Goal: Find specific page/section: Find specific page/section

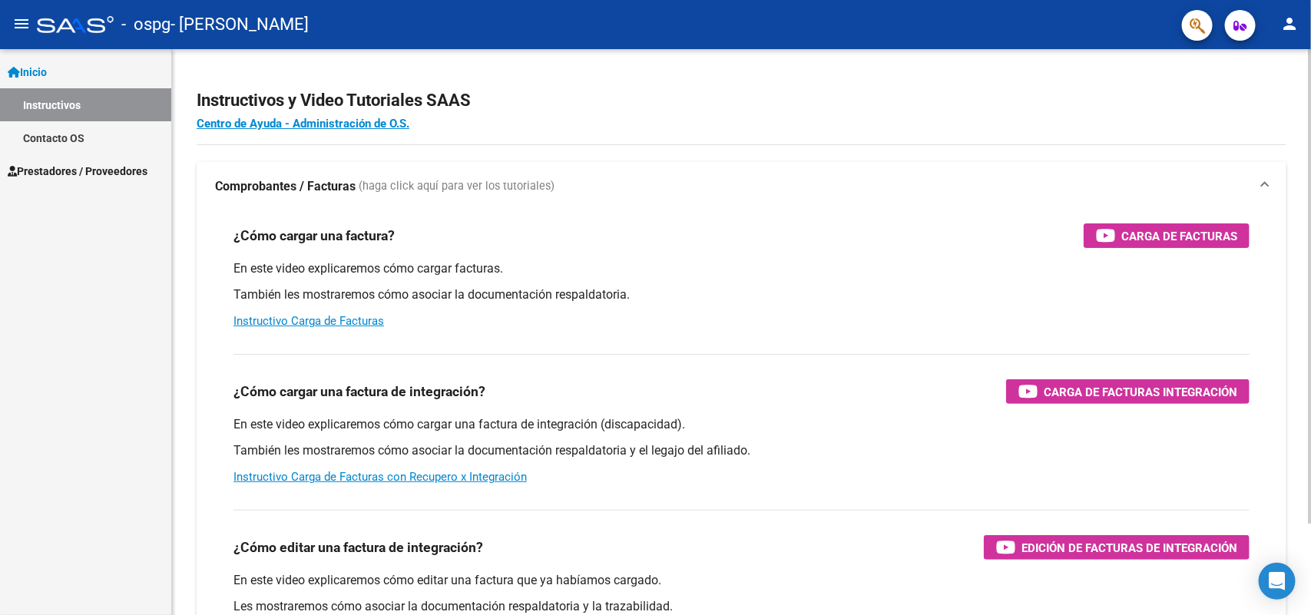
scroll to position [108, 0]
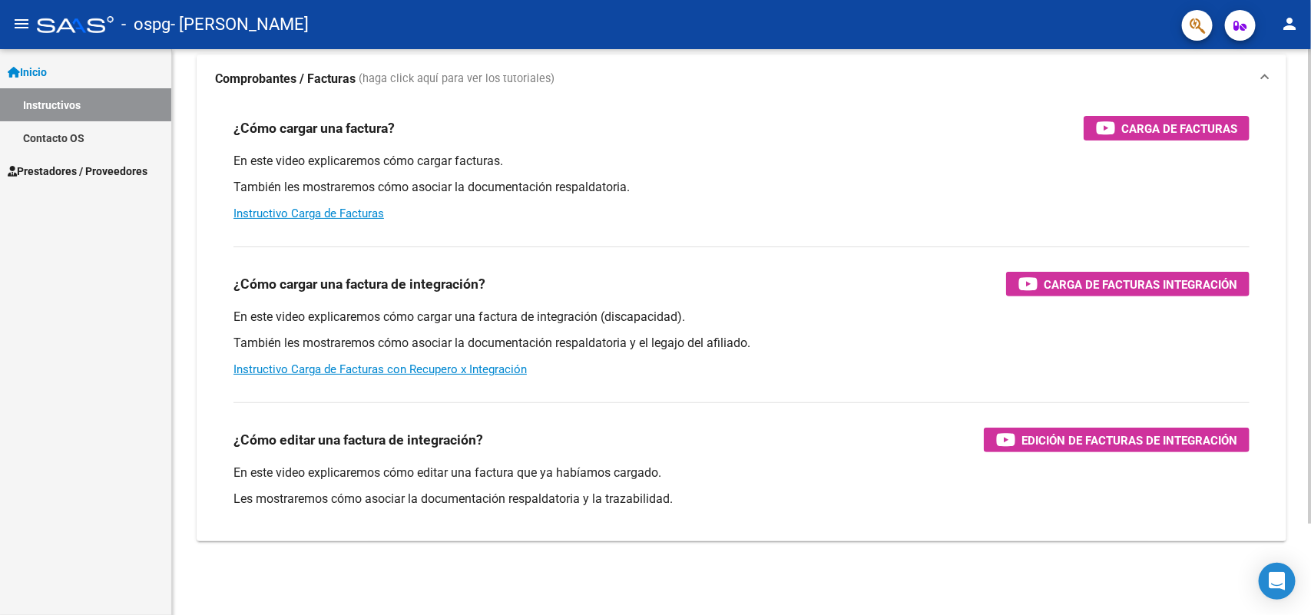
click at [1310, 377] on div at bounding box center [1310, 378] width 4 height 475
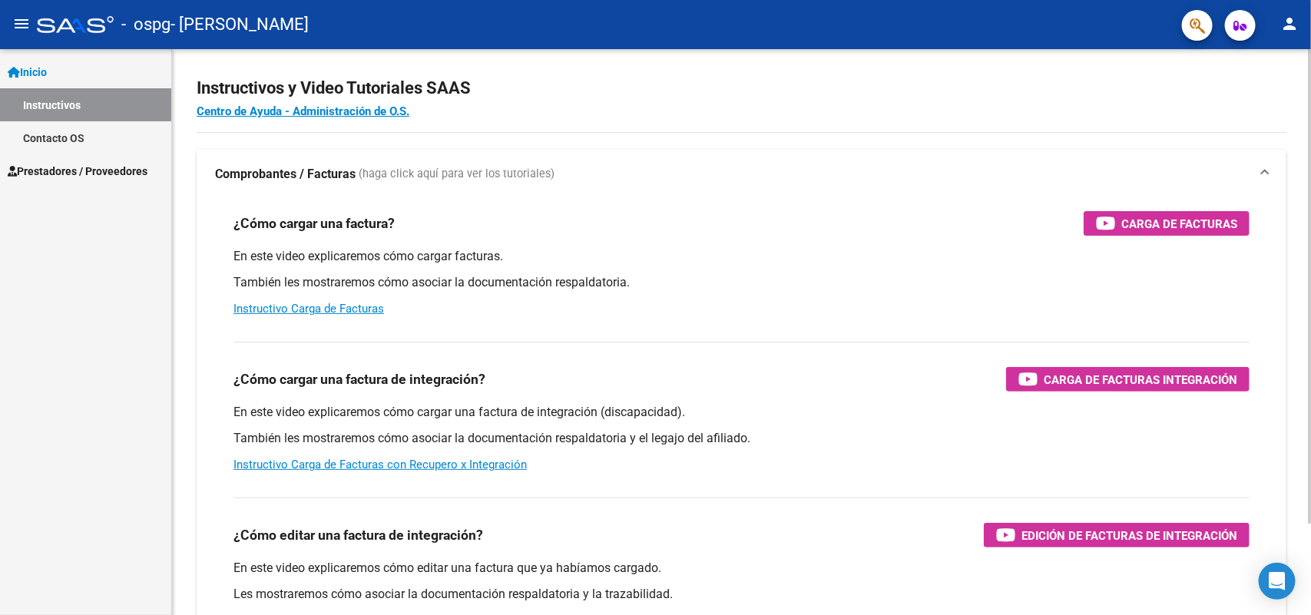
scroll to position [0, 0]
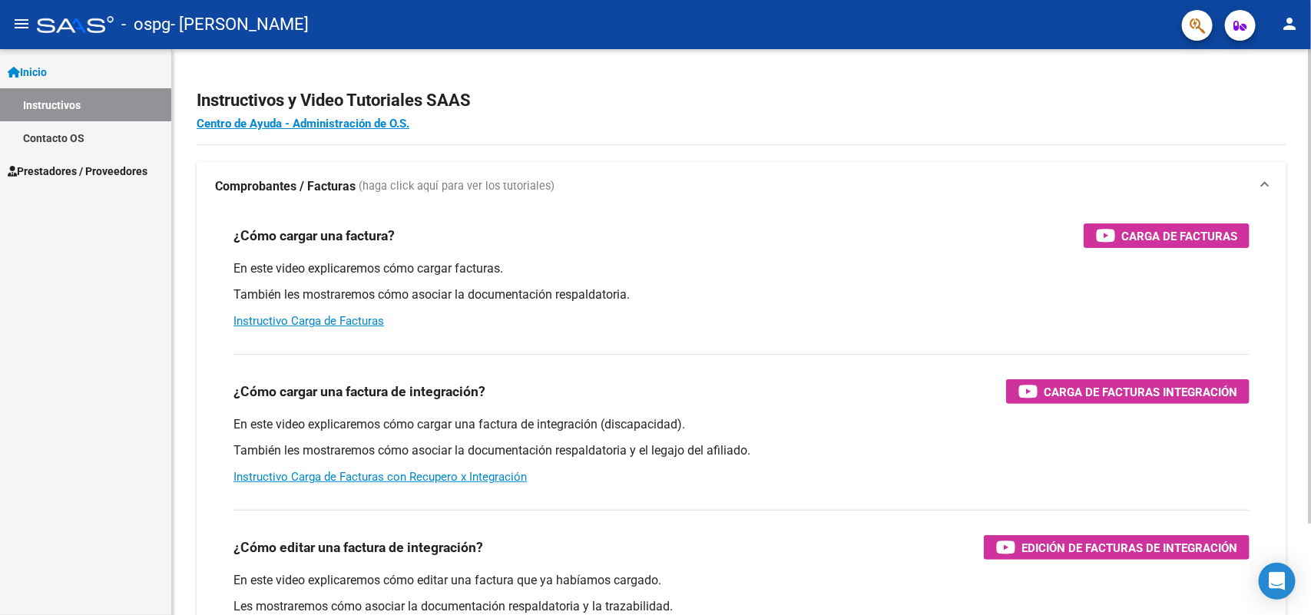
click at [1291, 224] on div "Instructivos y Video Tutoriales SAAS Centro de Ayuda - Administración de O.S. C…" at bounding box center [743, 386] width 1143 height 674
click at [48, 167] on span "Prestadores / Proveedores" at bounding box center [78, 171] width 140 height 17
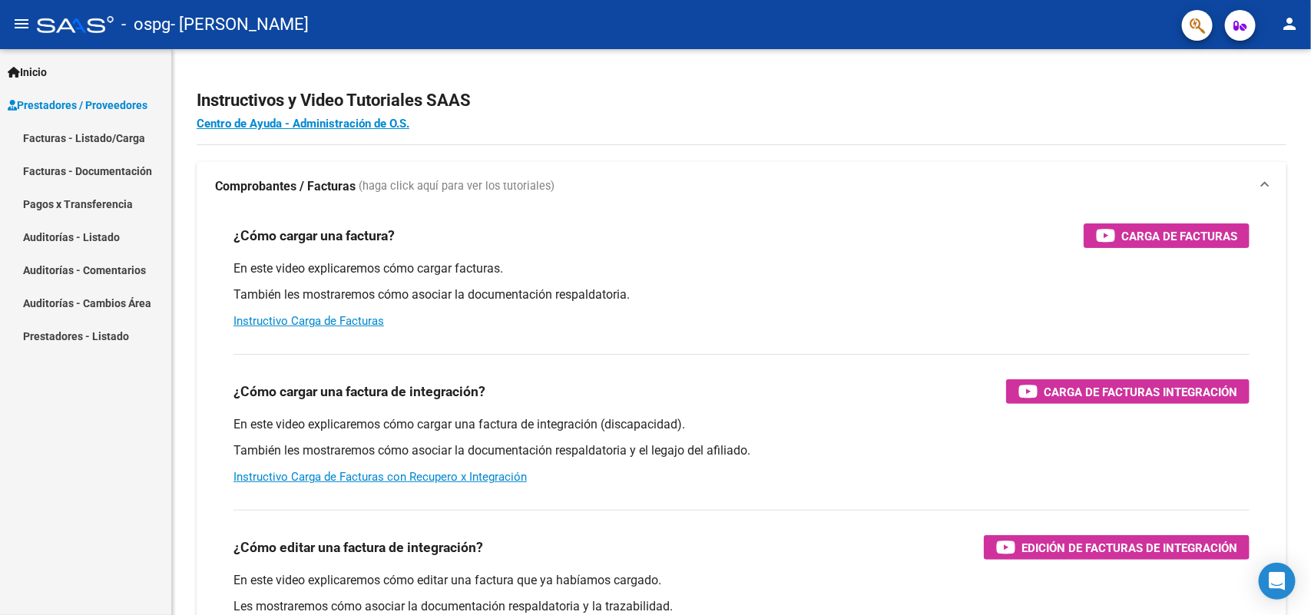
click at [40, 200] on link "Pagos x Transferencia" at bounding box center [85, 203] width 171 height 33
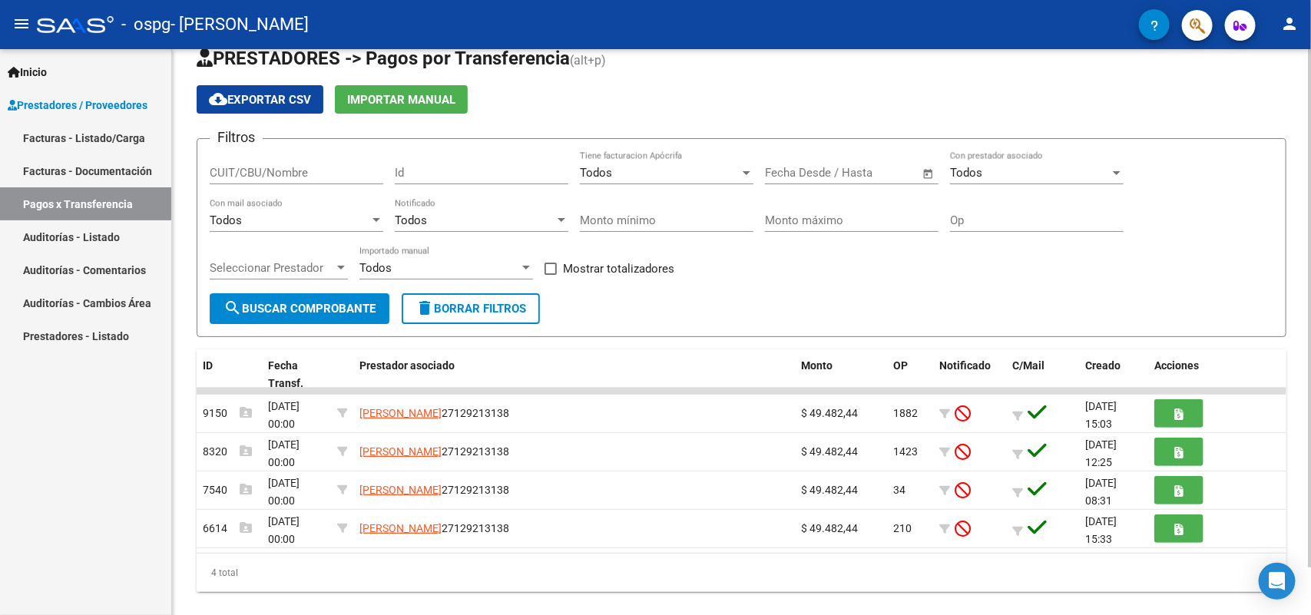
scroll to position [51, 0]
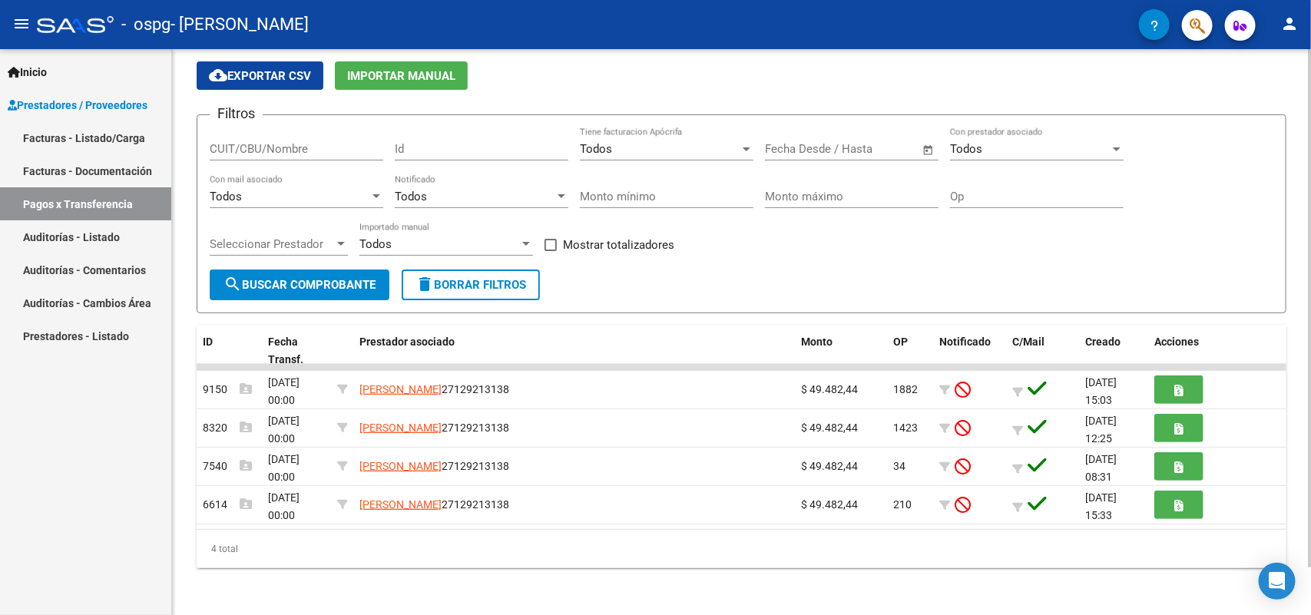
click at [1310, 343] on div at bounding box center [1310, 354] width 4 height 518
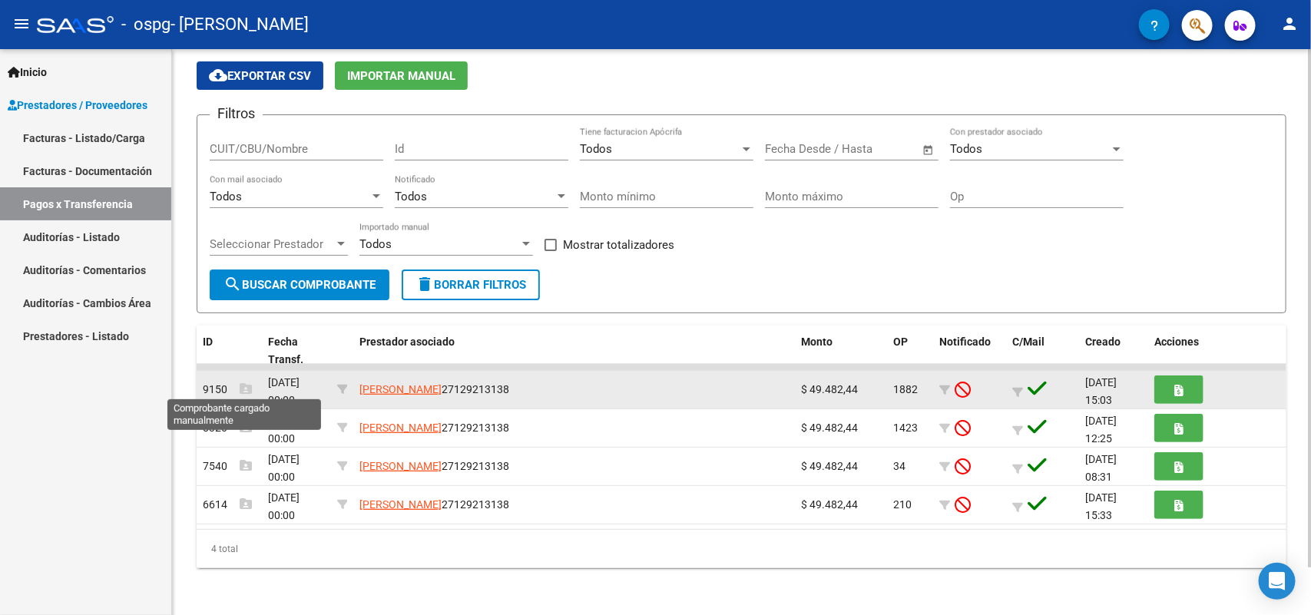
click at [243, 386] on icon at bounding box center [246, 389] width 12 height 12
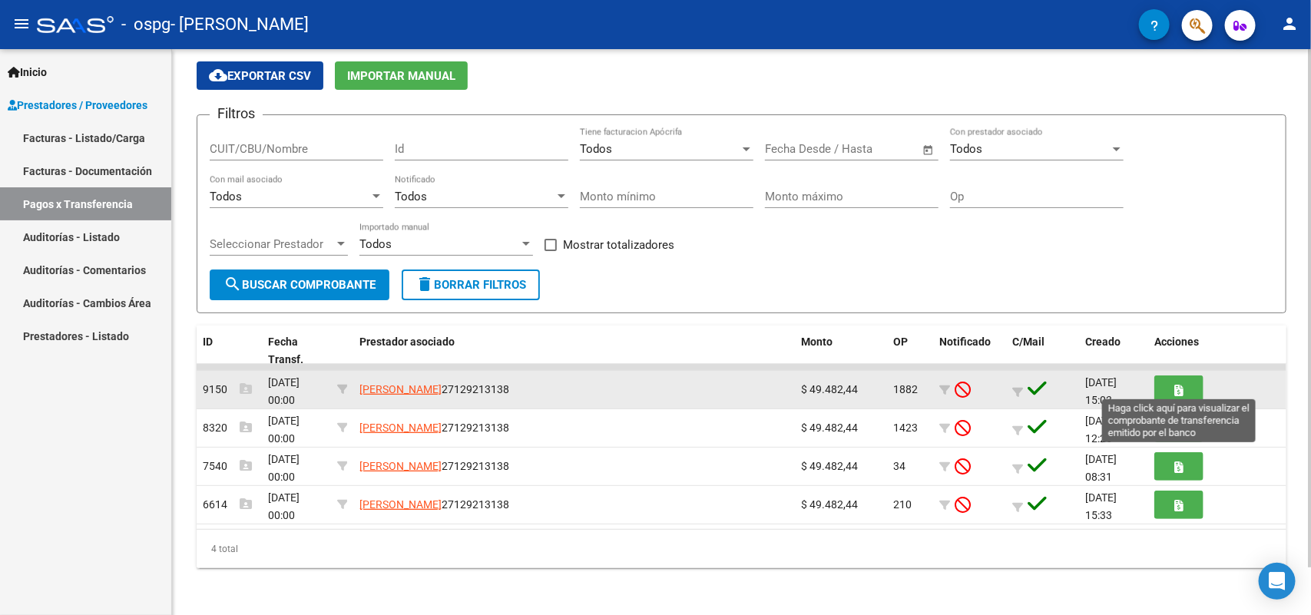
click at [1181, 385] on icon "button" at bounding box center [1179, 391] width 8 height 12
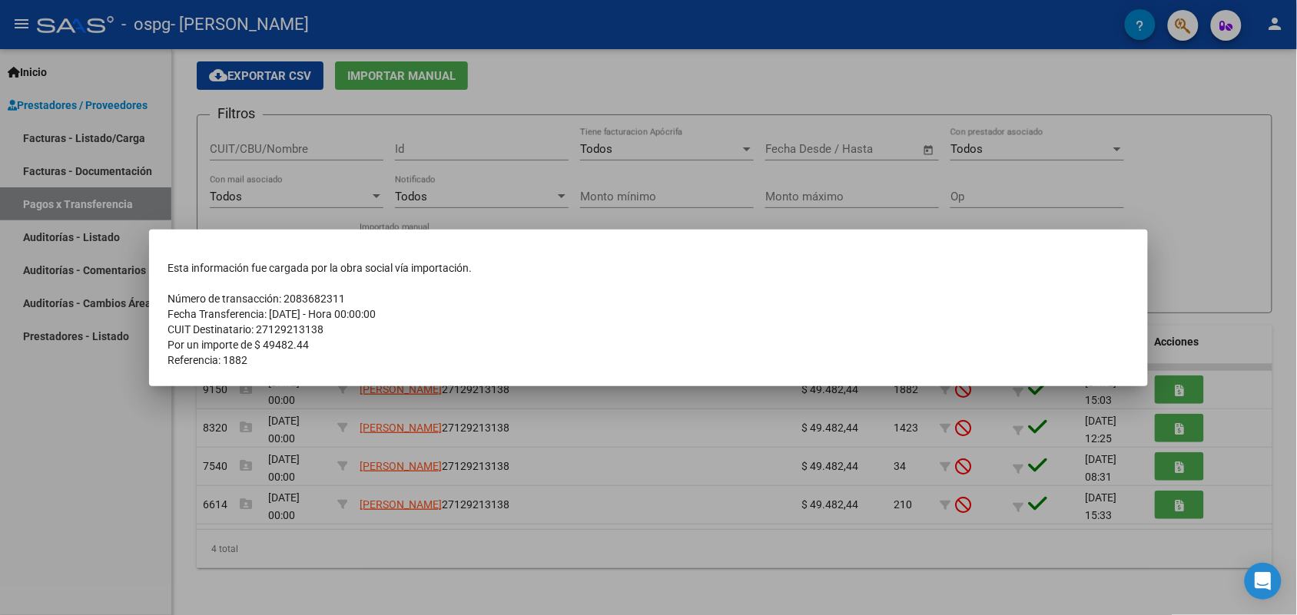
click at [745, 553] on div at bounding box center [648, 307] width 1297 height 615
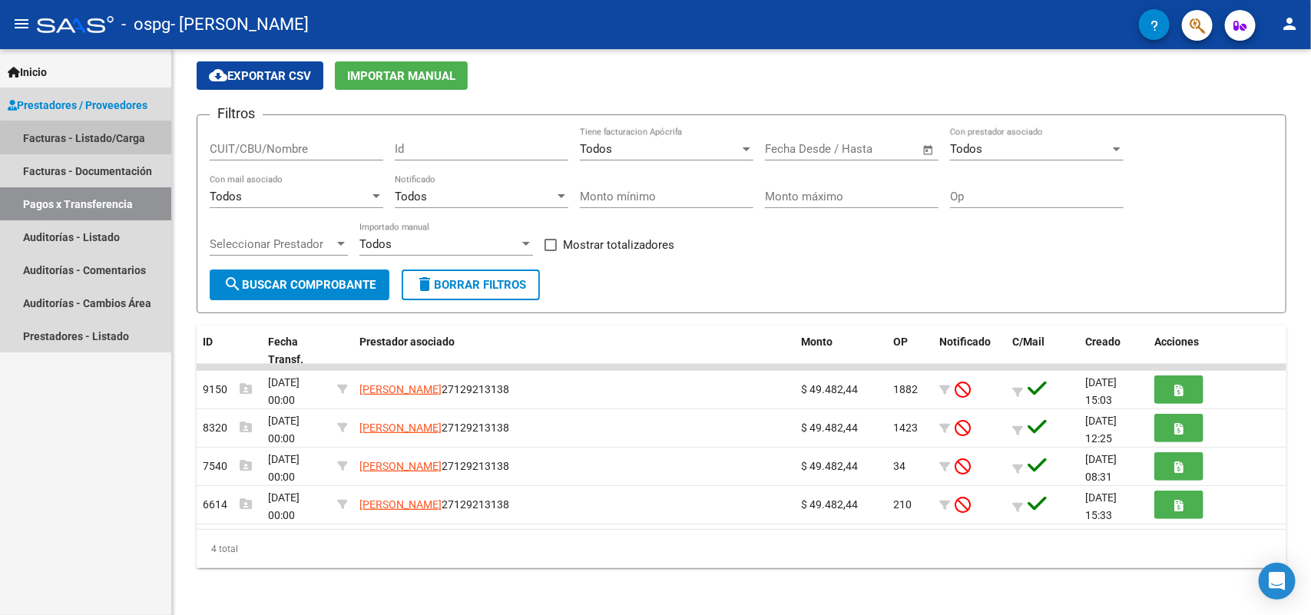
click at [100, 139] on link "Facturas - Listado/Carga" at bounding box center [85, 137] width 171 height 33
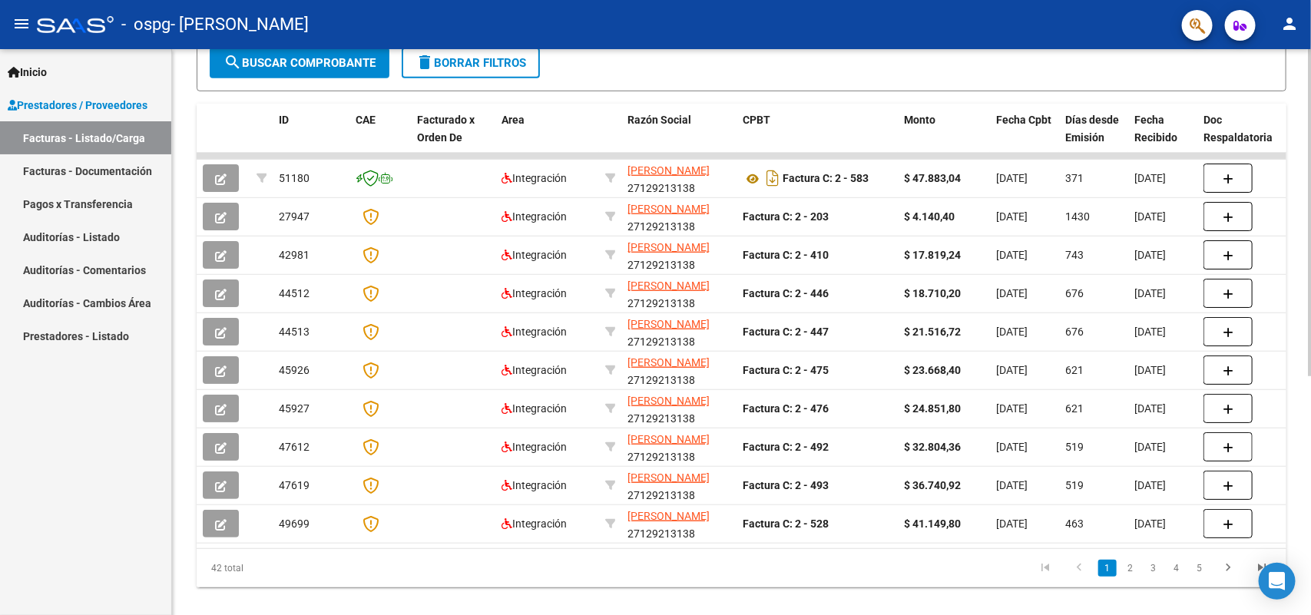
scroll to position [382, 0]
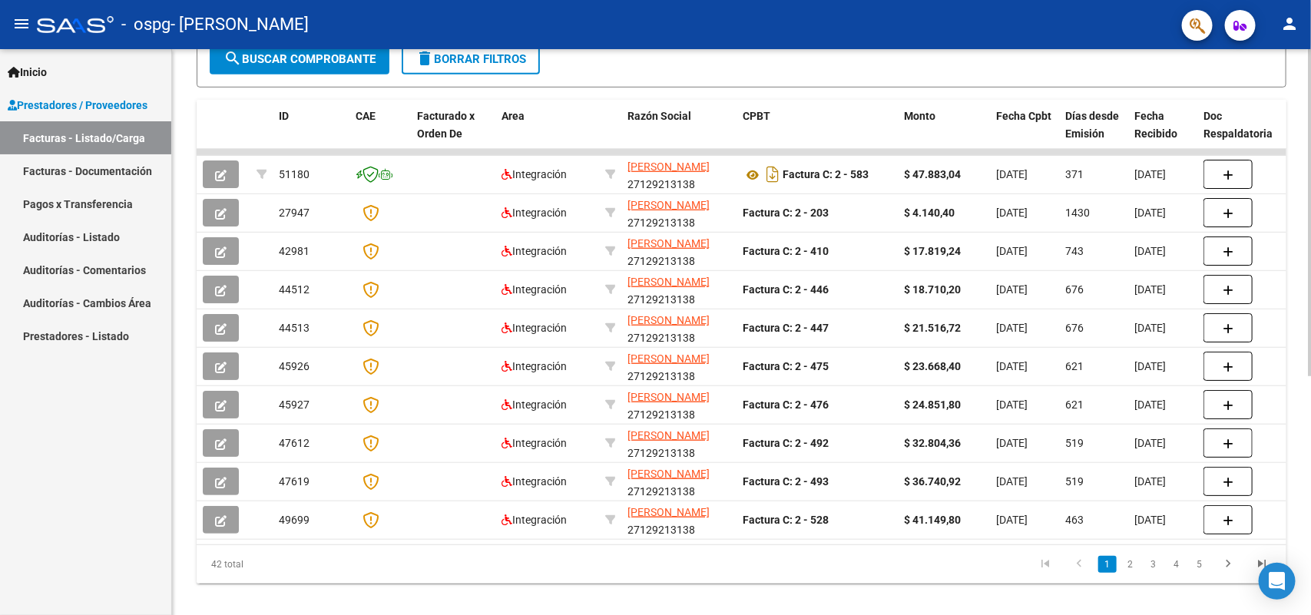
click at [1310, 444] on div at bounding box center [1310, 440] width 4 height 327
click at [1227, 572] on icon "go to next page" at bounding box center [1228, 566] width 20 height 18
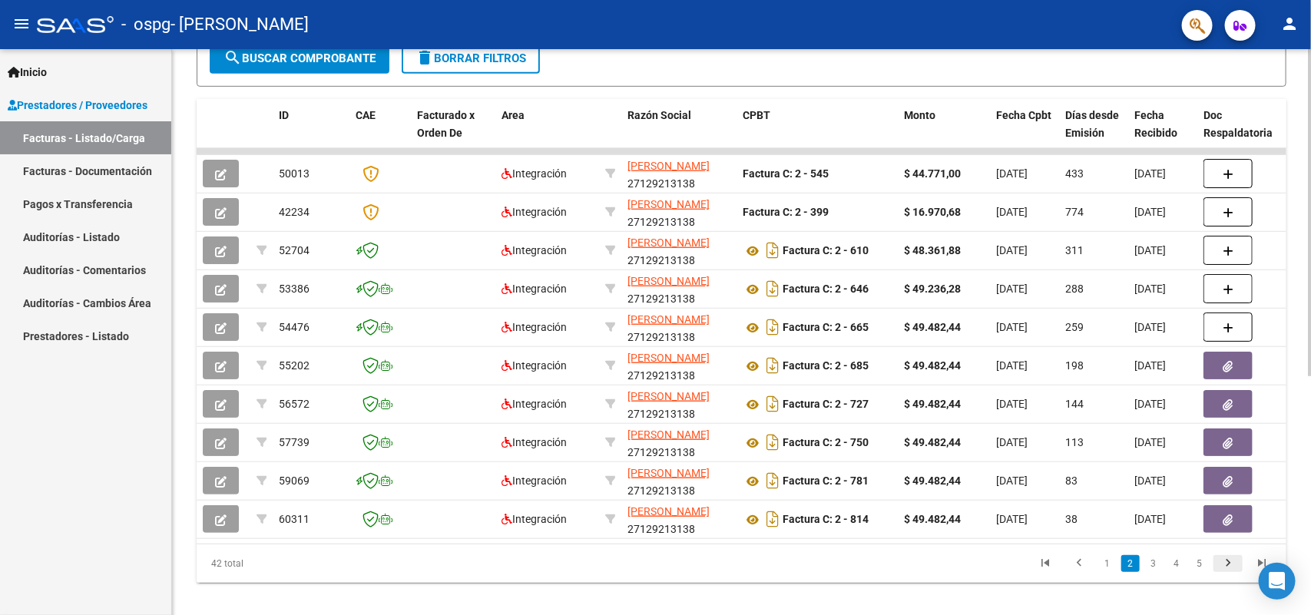
click at [1226, 572] on icon "go to next page" at bounding box center [1228, 565] width 20 height 18
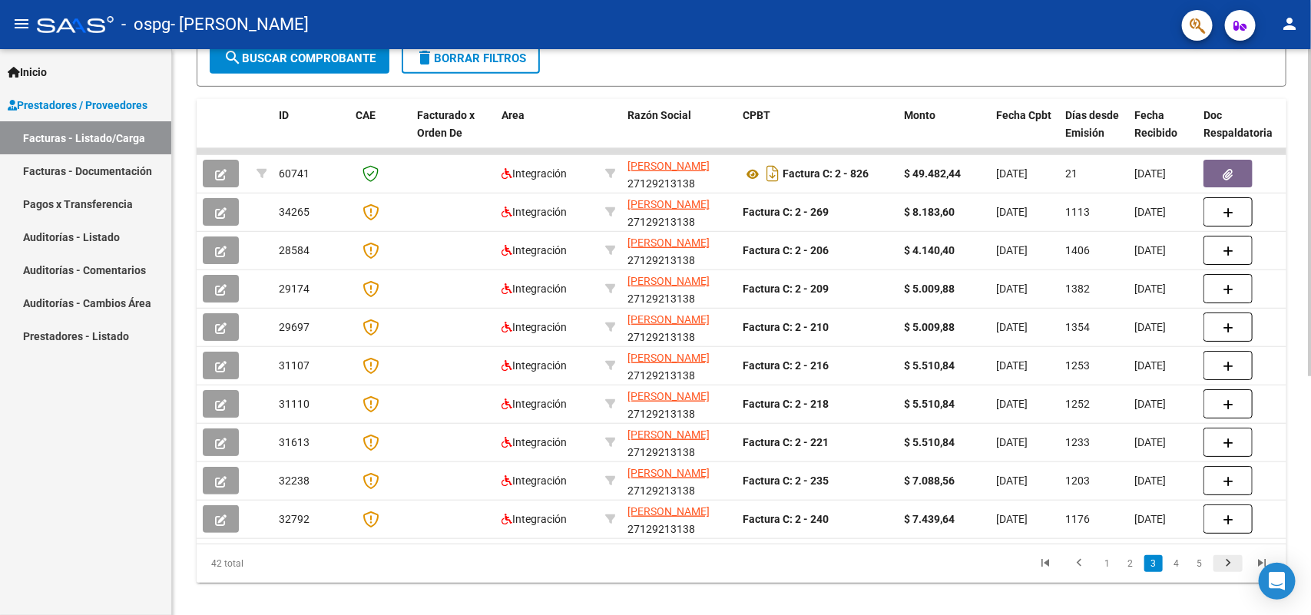
click at [1227, 572] on icon "go to next page" at bounding box center [1228, 565] width 20 height 18
click at [1226, 572] on icon "go to next page" at bounding box center [1228, 565] width 20 height 18
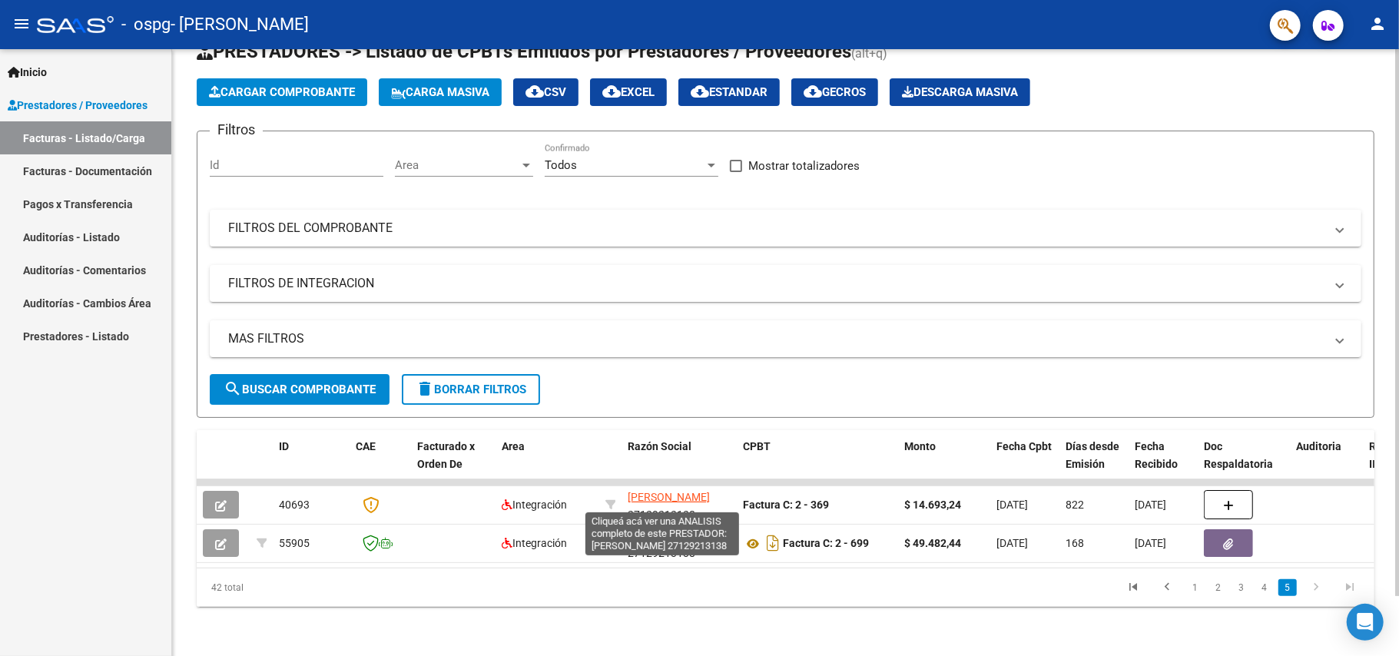
scroll to position [66, 0]
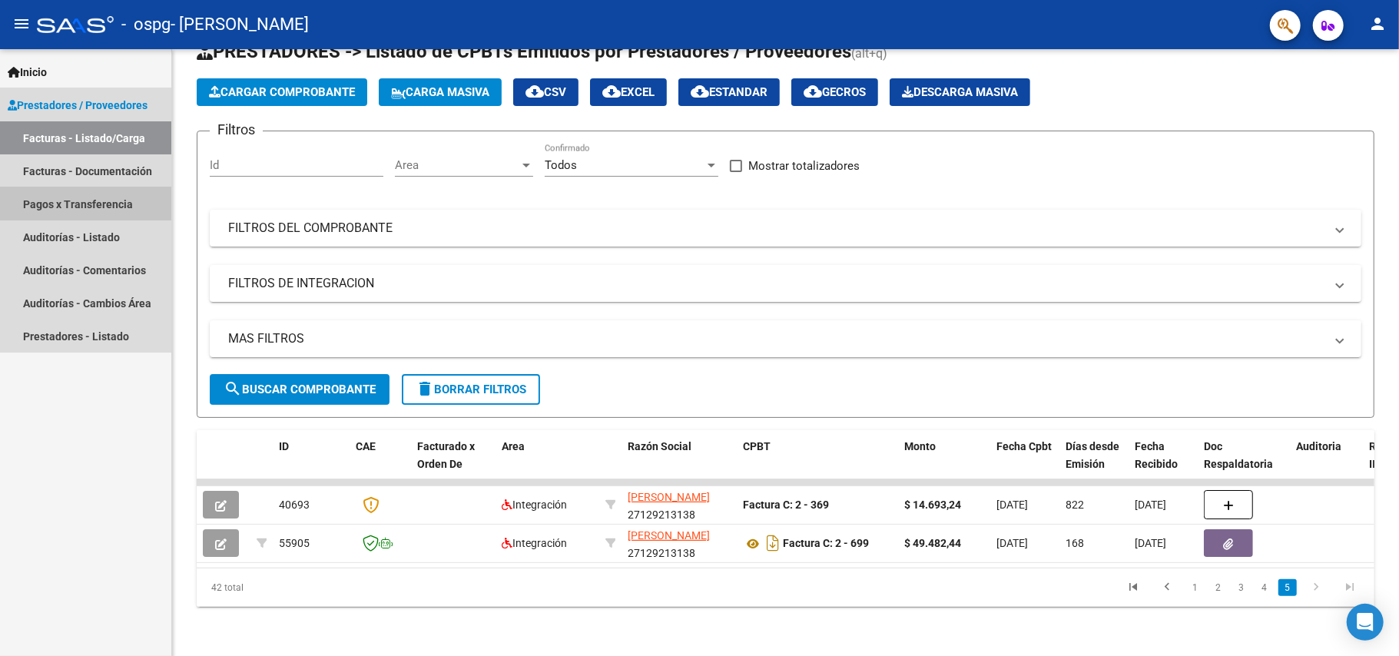
click at [45, 200] on link "Pagos x Transferencia" at bounding box center [85, 203] width 171 height 33
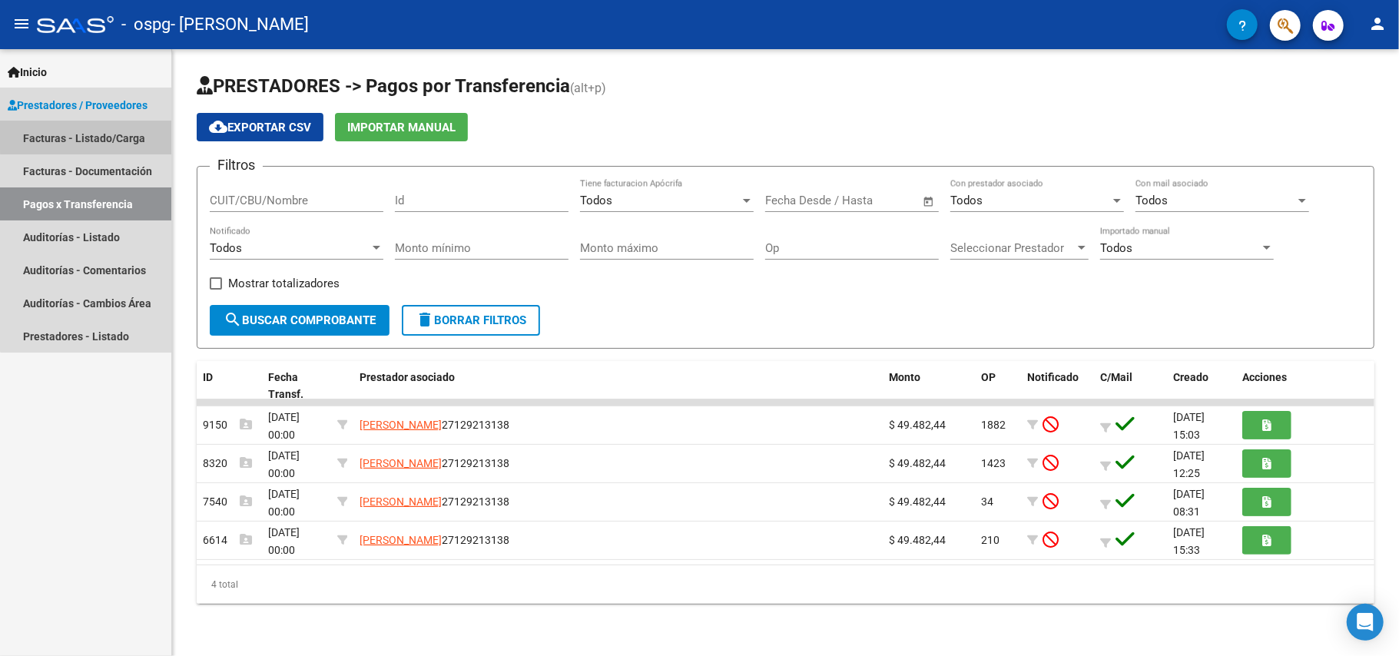
click at [102, 134] on link "Facturas - Listado/Carga" at bounding box center [85, 137] width 171 height 33
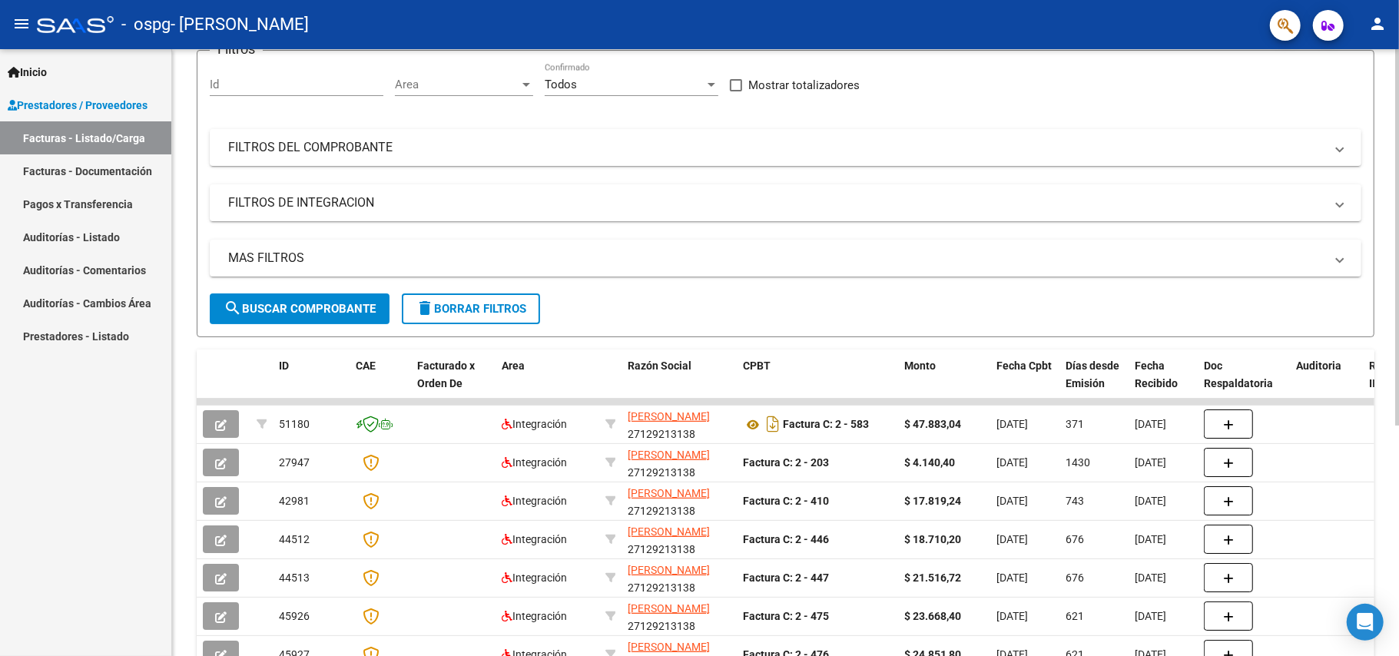
scroll to position [137, 0]
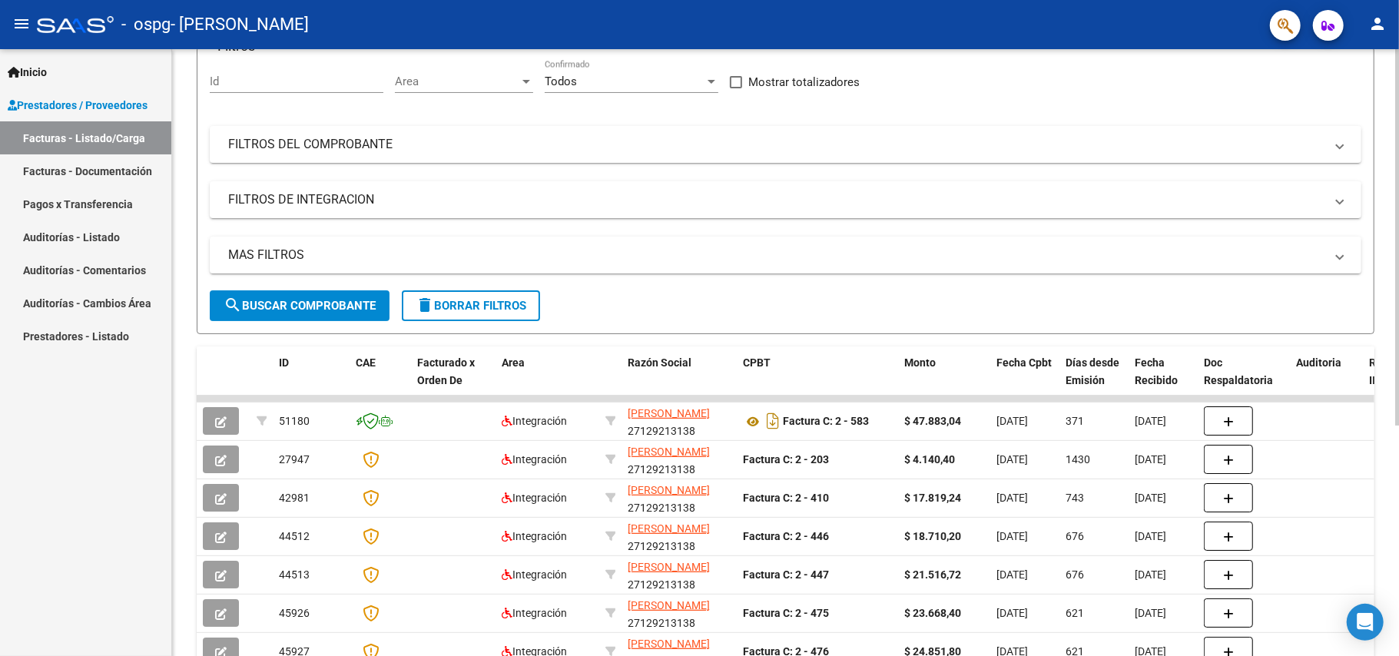
click at [1310, 327] on div "Video tutorial PRESTADORES -> Listado de CPBTs Emitidos por Prestadores / Prove…" at bounding box center [787, 397] width 1231 height 966
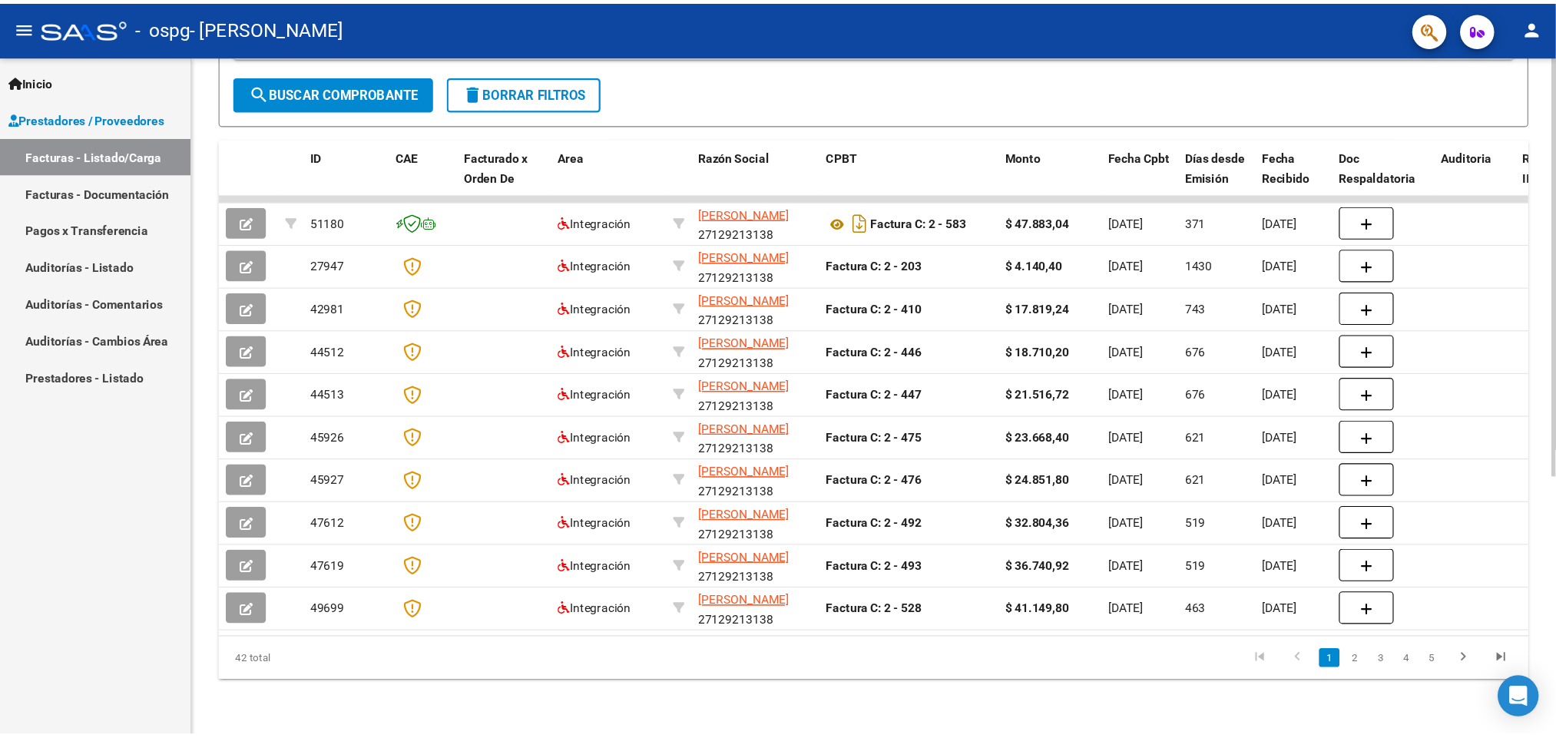
scroll to position [373, 0]
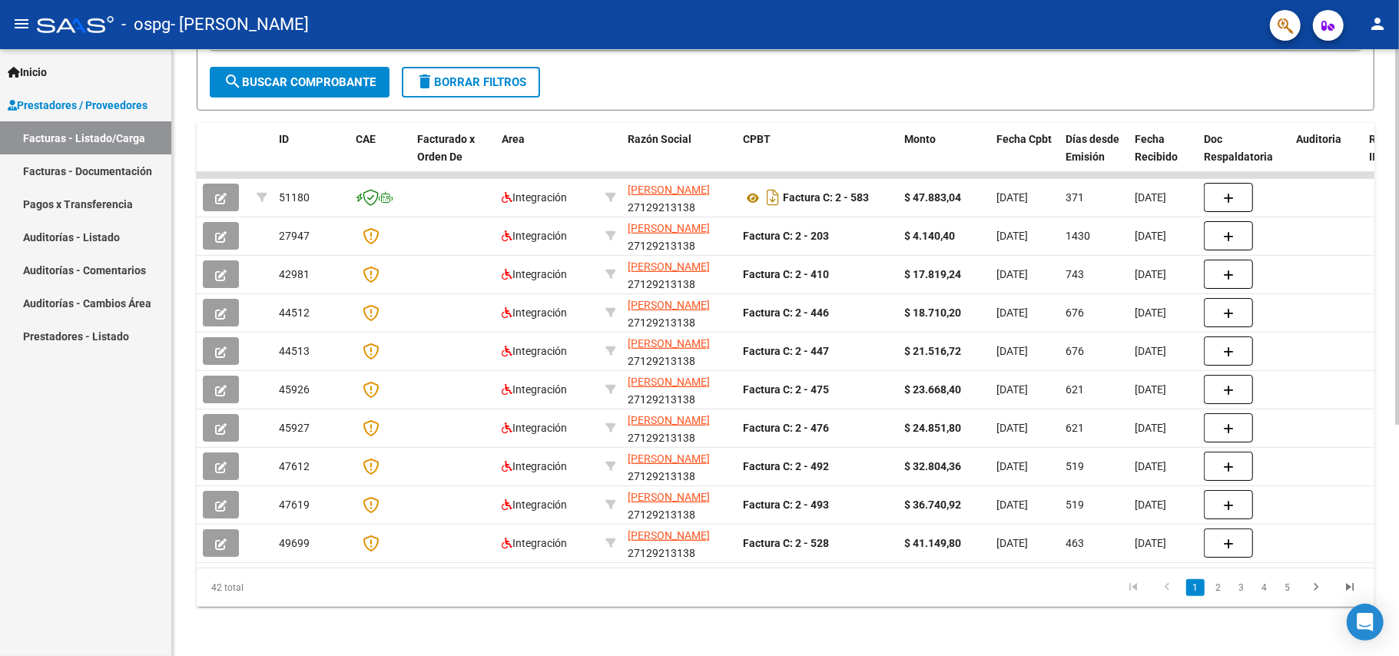
click at [1310, 330] on div "Video tutorial PRESTADORES -> Listado de CPBTs Emitidos por Prestadores / Prove…" at bounding box center [787, 173] width 1231 height 966
click at [1310, 588] on icon "go to next page" at bounding box center [1316, 589] width 20 height 18
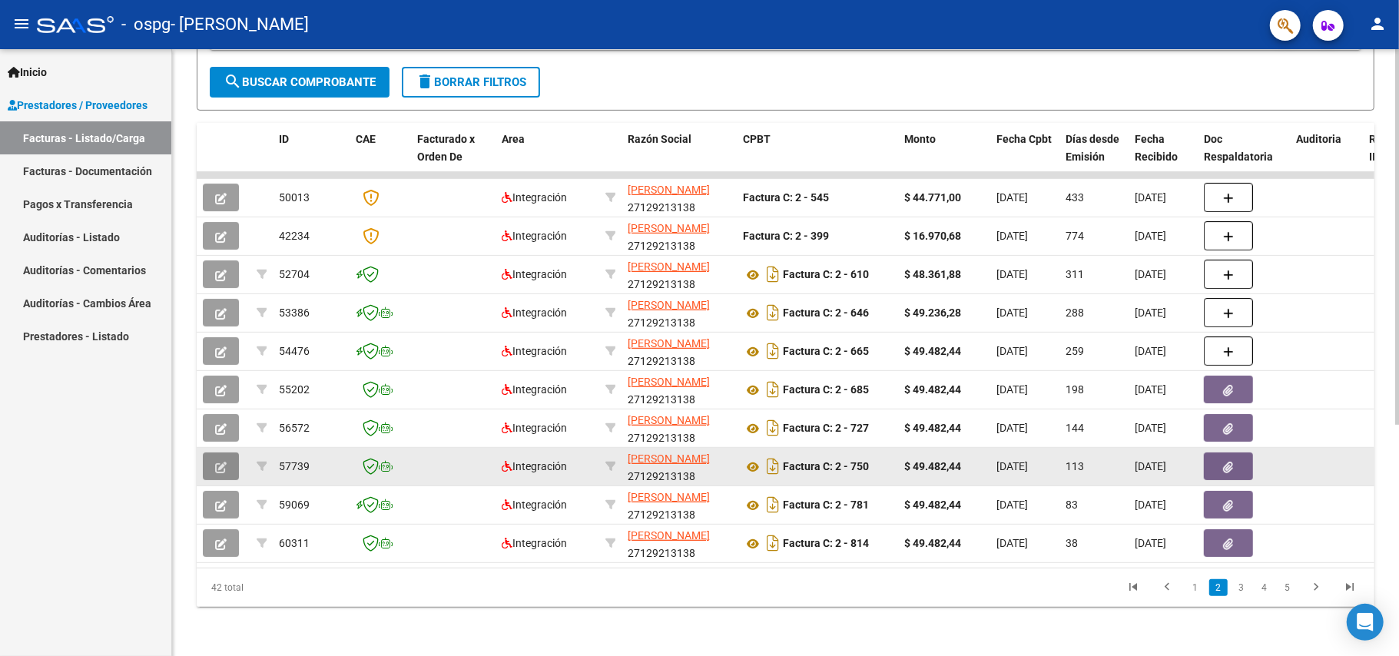
click at [222, 462] on icon "button" at bounding box center [221, 468] width 12 height 12
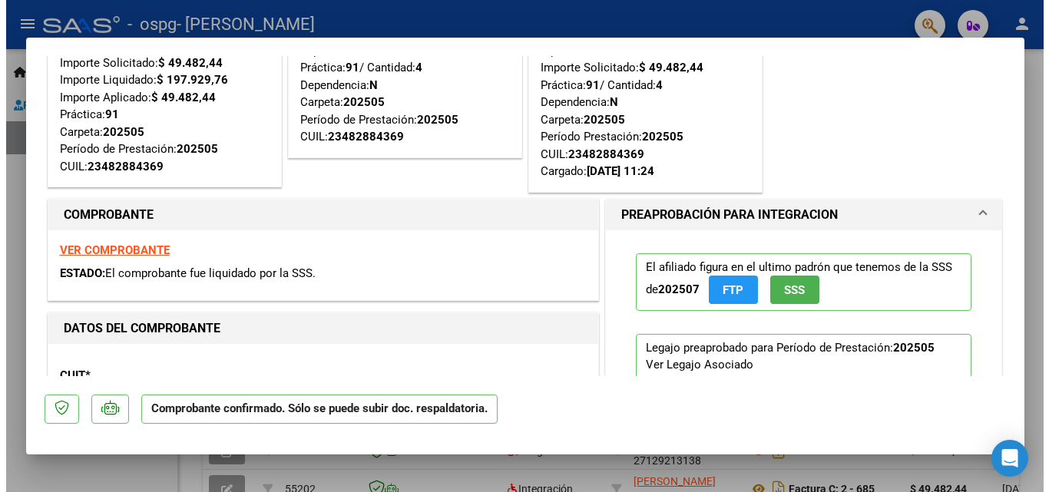
scroll to position [0, 0]
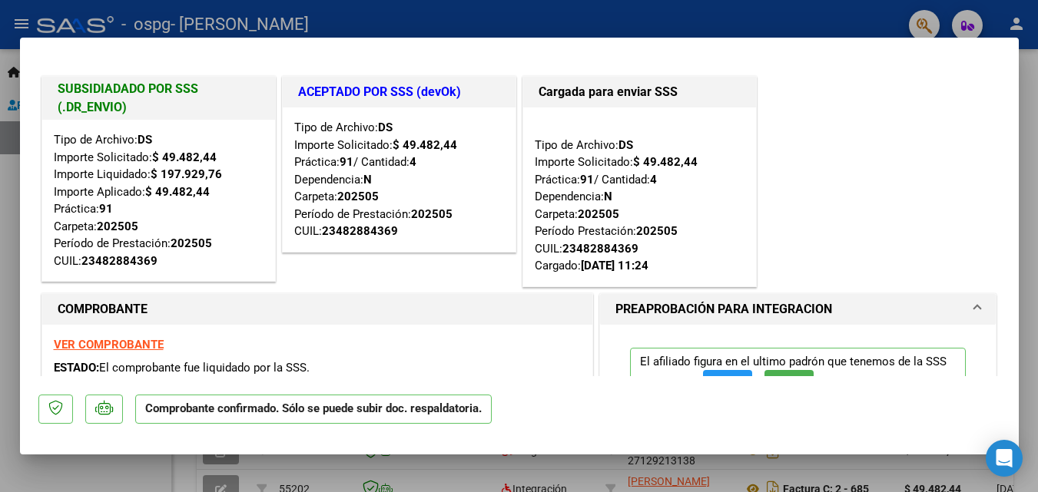
click at [605, 472] on div at bounding box center [519, 246] width 1038 height 492
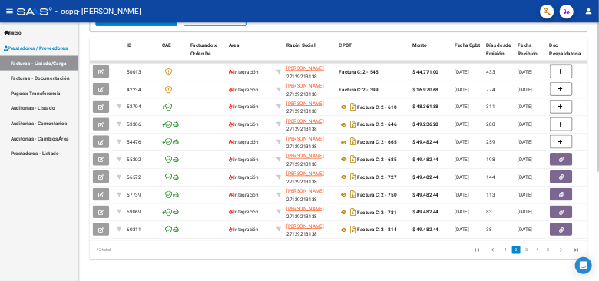
scroll to position [412, 0]
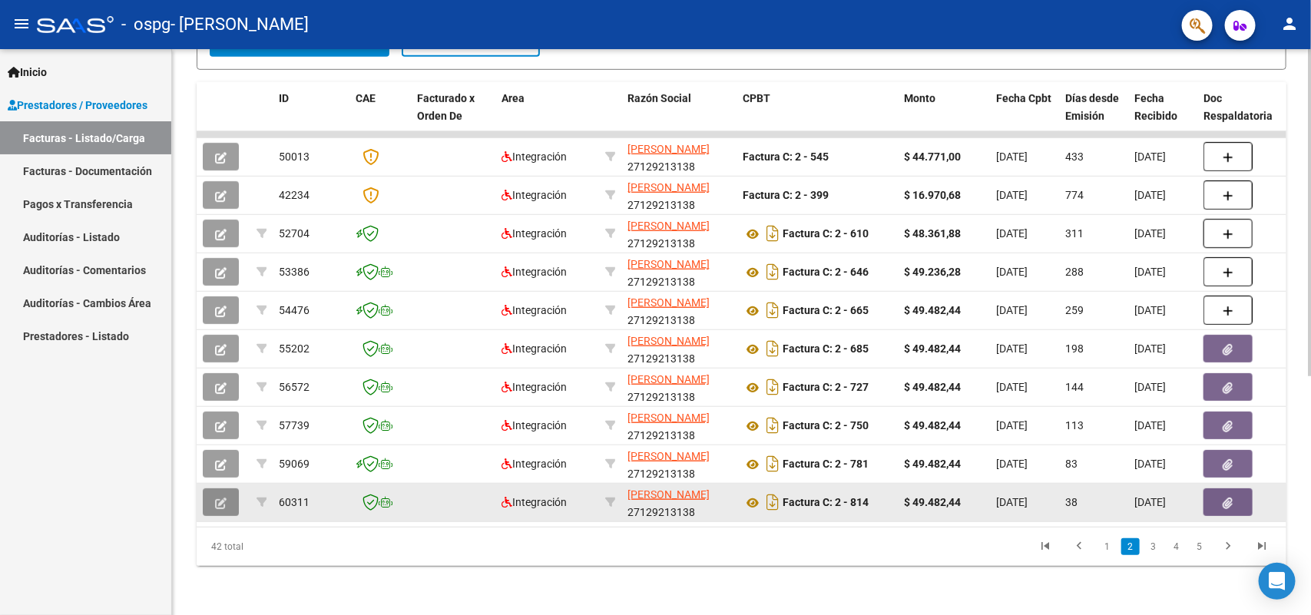
click at [223, 498] on icon "button" at bounding box center [221, 504] width 12 height 12
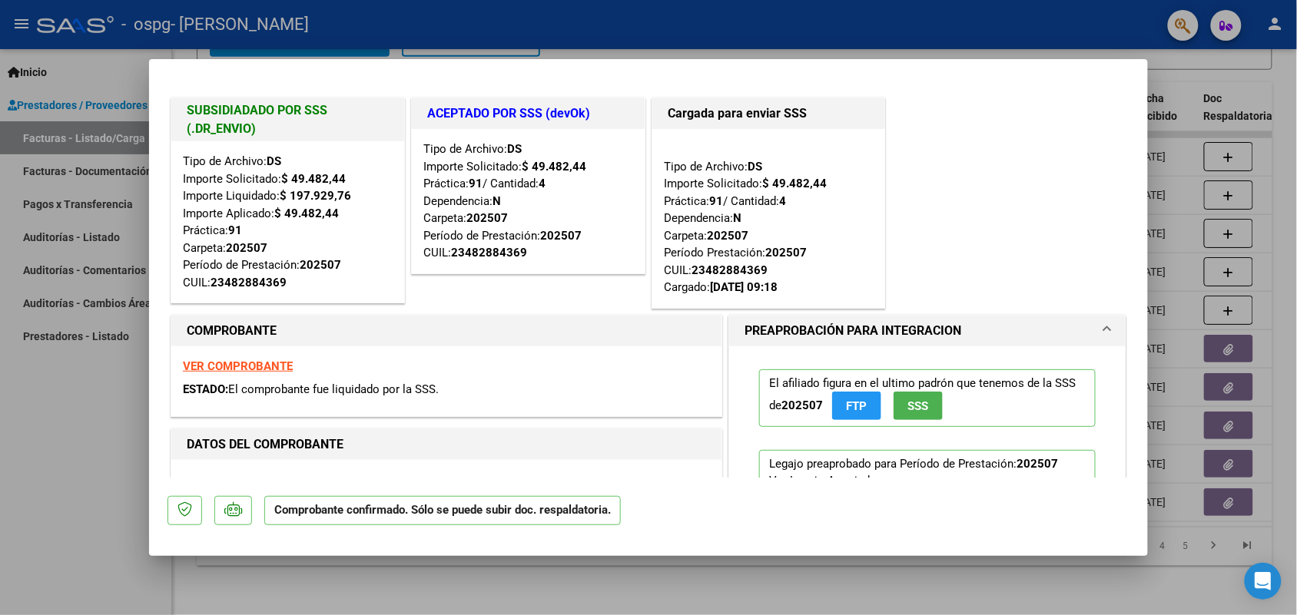
click at [312, 595] on div at bounding box center [648, 307] width 1297 height 615
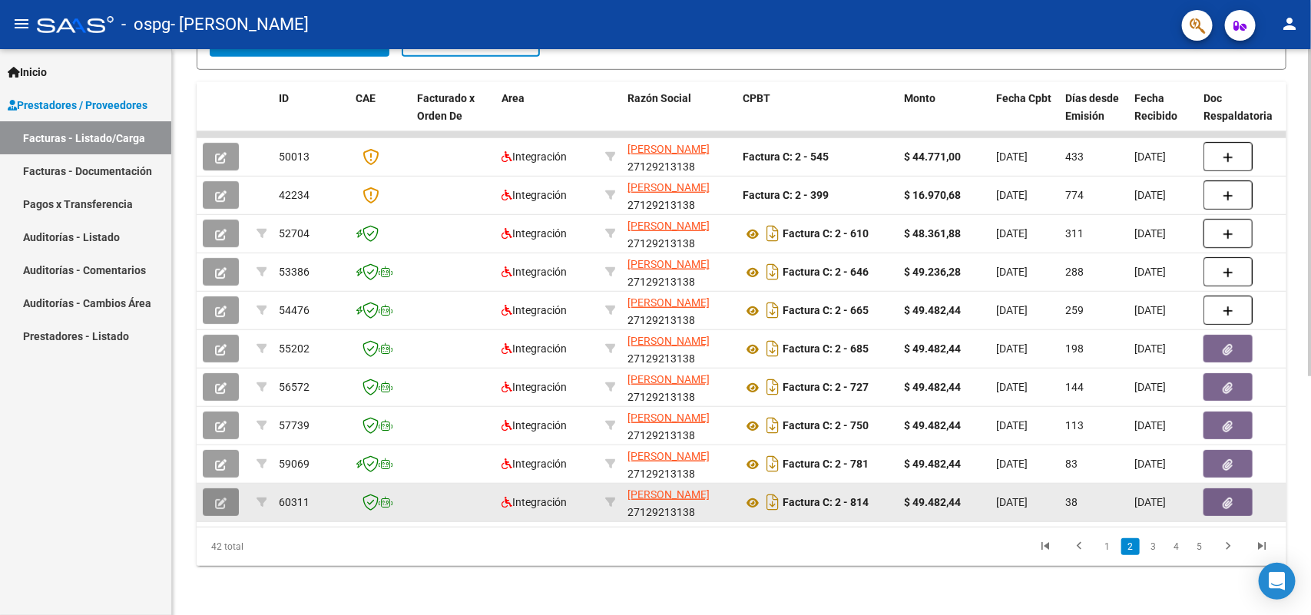
click at [225, 498] on icon "button" at bounding box center [221, 504] width 12 height 12
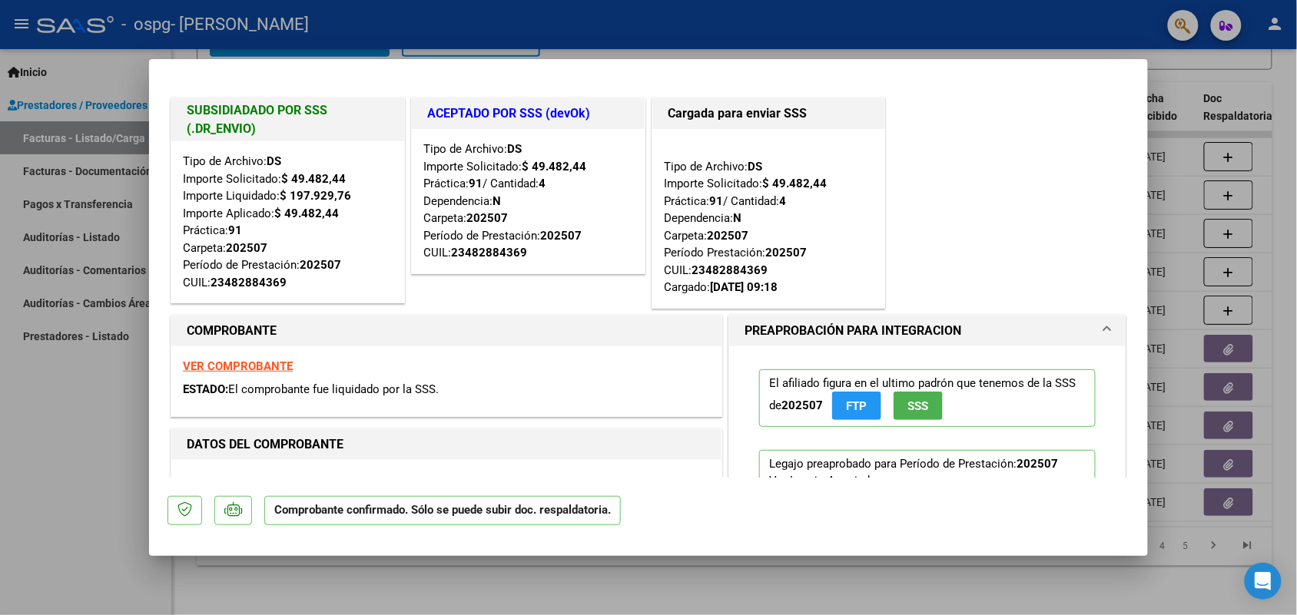
click at [64, 466] on div at bounding box center [648, 307] width 1297 height 615
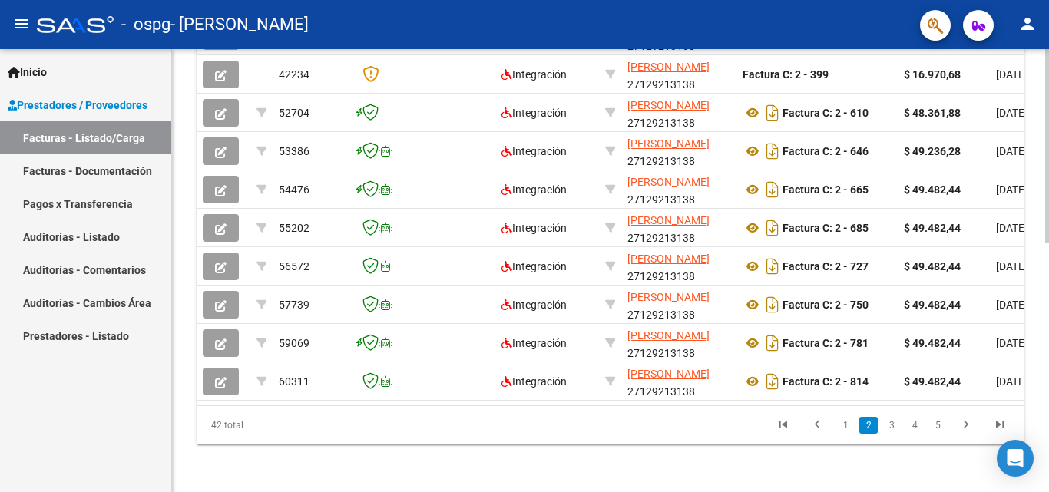
scroll to position [569, 0]
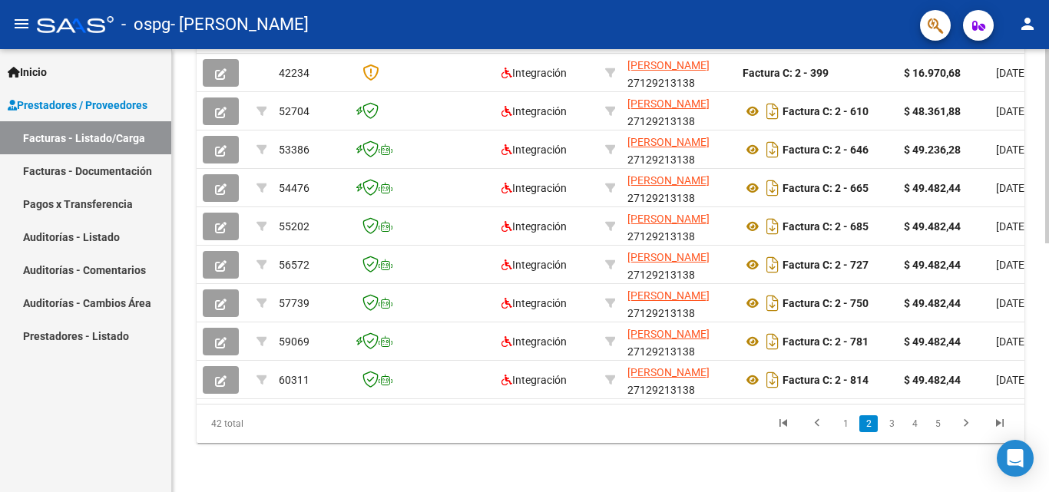
click at [1048, 410] on div at bounding box center [1047, 395] width 4 height 194
click at [895, 421] on link "3" at bounding box center [892, 424] width 18 height 17
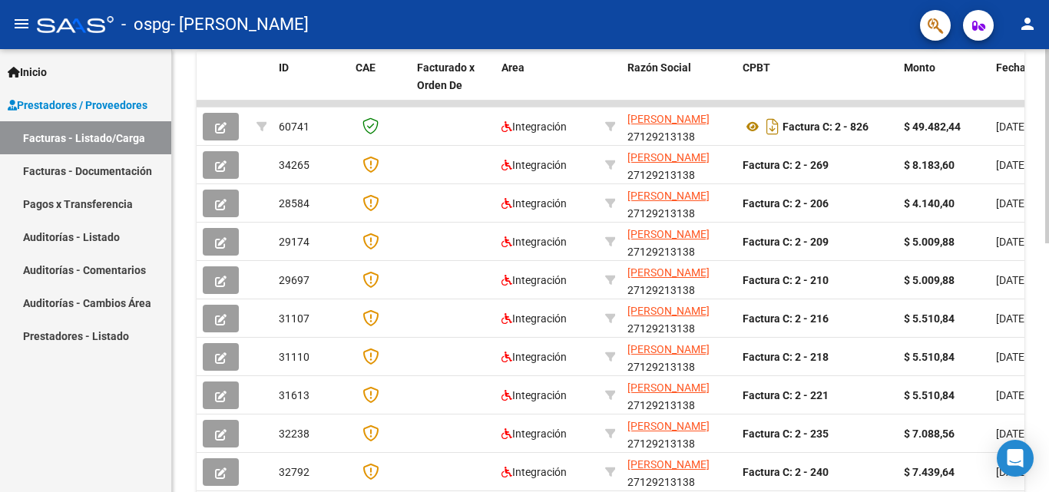
click at [1036, 257] on div "Video tutorial PRESTADORES -> Listado de CPBTs Emitidos por Prestadores / Prove…" at bounding box center [612, 84] width 881 height 1001
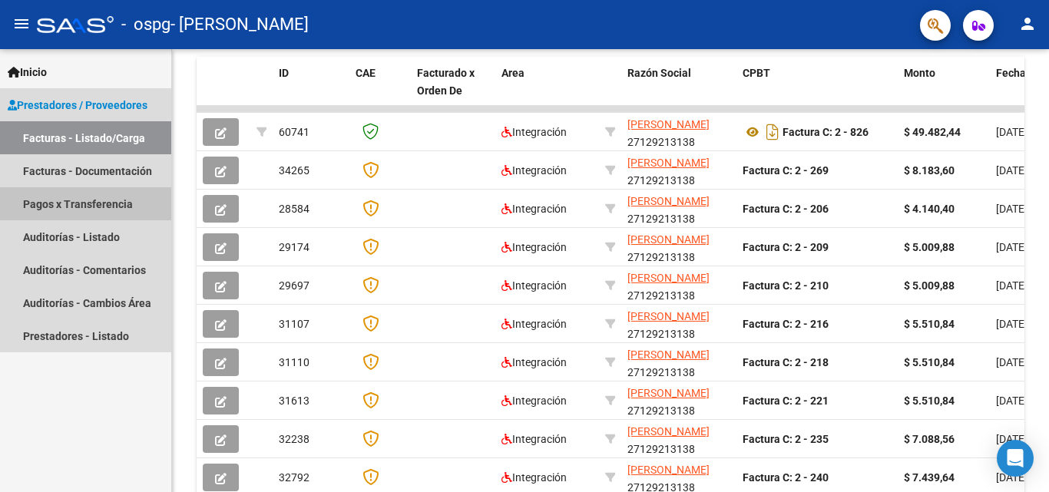
click at [102, 195] on link "Pagos x Transferencia" at bounding box center [85, 203] width 171 height 33
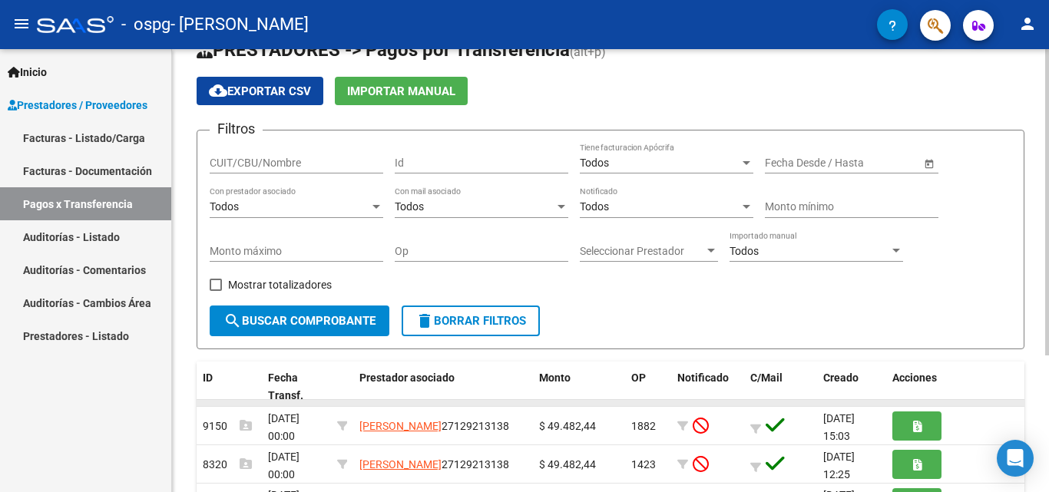
scroll to position [197, 0]
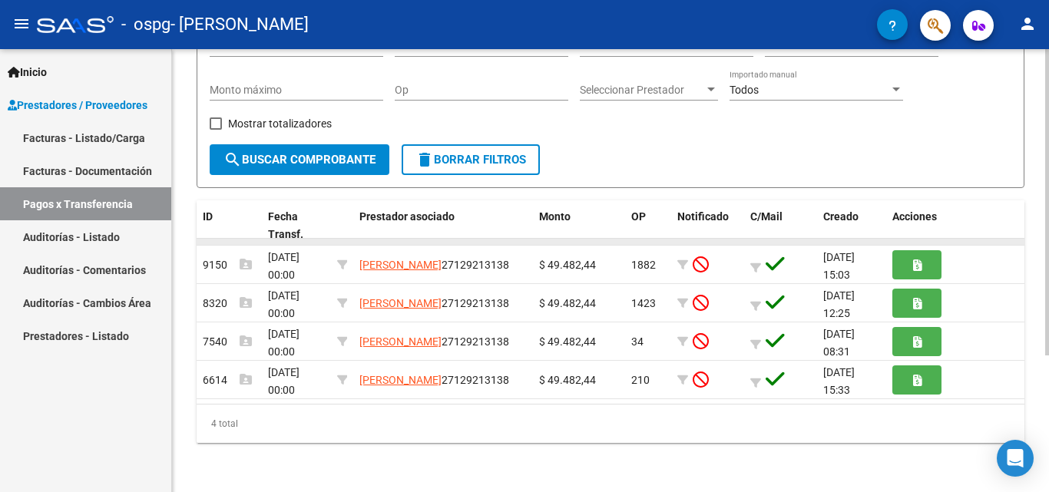
drag, startPoint x: 359, startPoint y: 242, endPoint x: 377, endPoint y: 240, distance: 17.7
click at [377, 240] on datatable-body-cell at bounding box center [443, 242] width 180 height 6
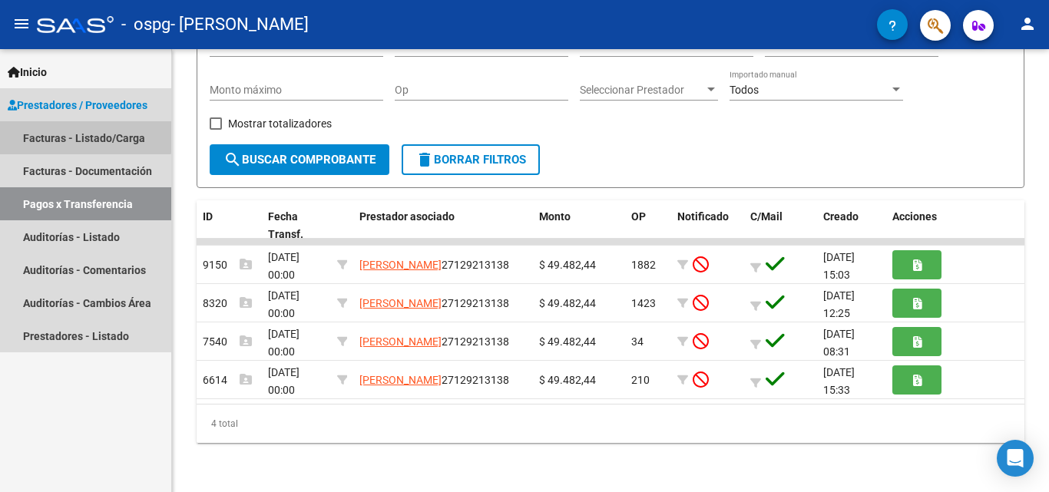
click at [82, 133] on link "Facturas - Listado/Carga" at bounding box center [85, 137] width 171 height 33
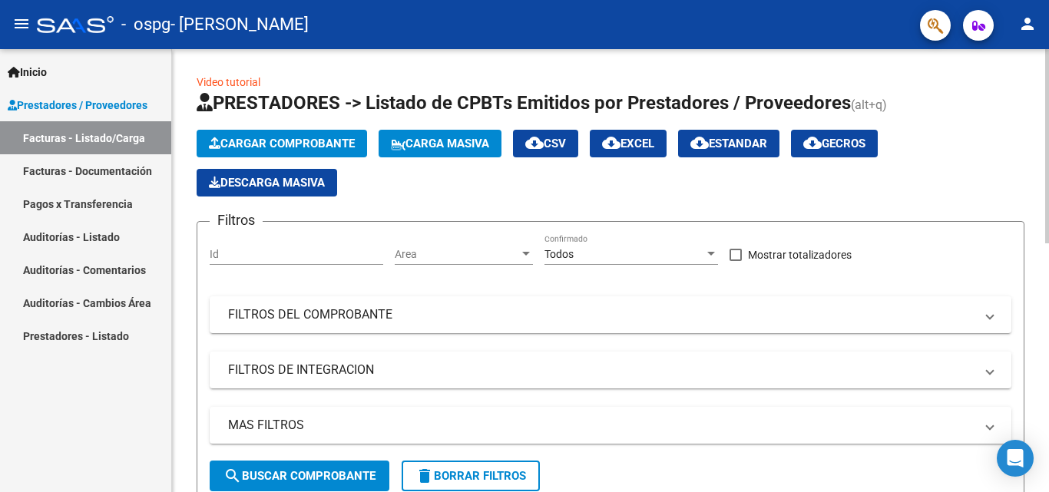
drag, startPoint x: 1045, startPoint y: 113, endPoint x: 1048, endPoint y: 224, distance: 110.7
click at [956, 101] on h1 "PRESTADORES -> Listado de CPBTs Emitidos por Prestadores / Proveedores (alt+q)" at bounding box center [611, 104] width 828 height 27
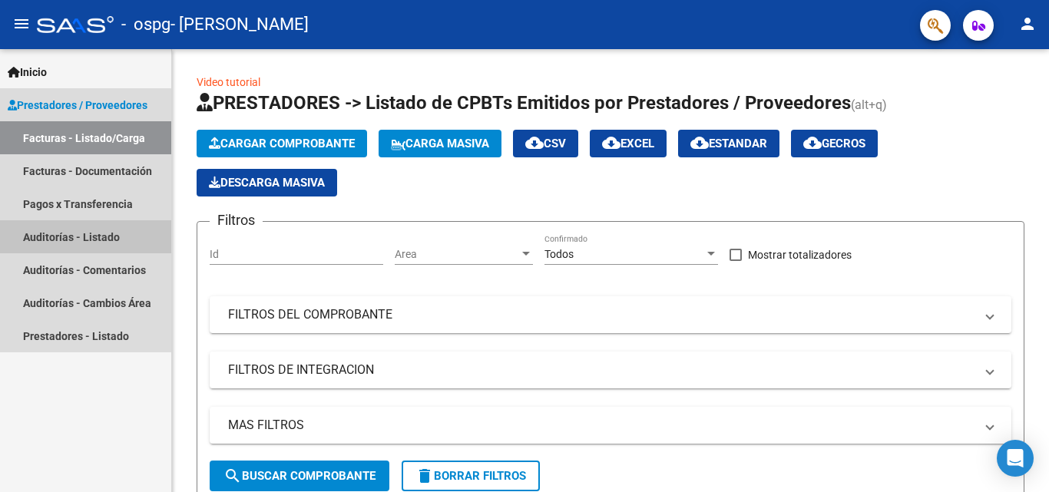
click at [44, 234] on link "Auditorías - Listado" at bounding box center [85, 236] width 171 height 33
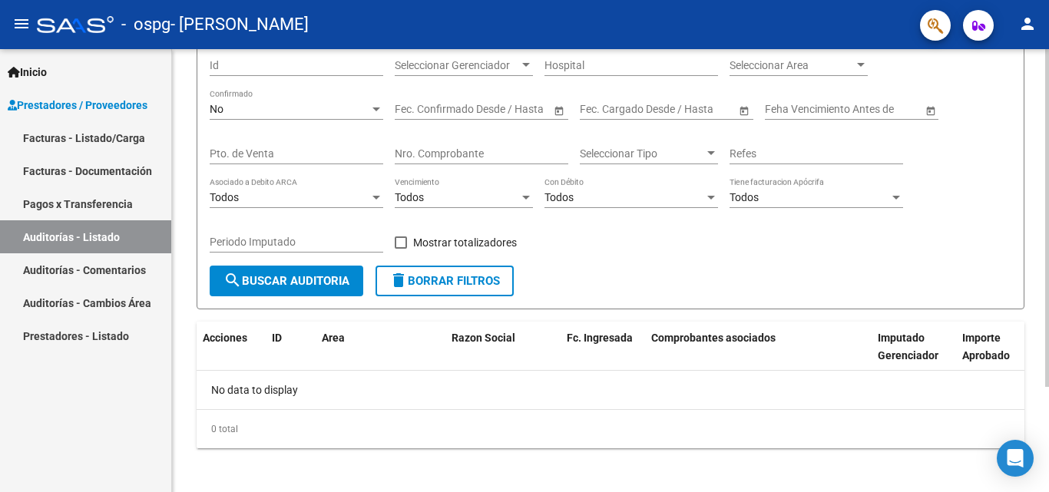
scroll to position [138, 0]
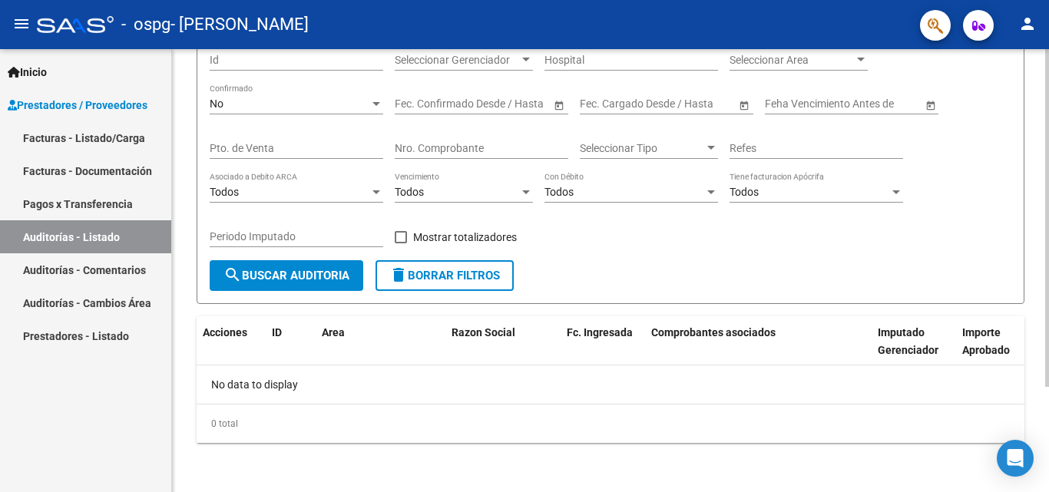
click at [1048, 316] on div at bounding box center [1047, 323] width 4 height 338
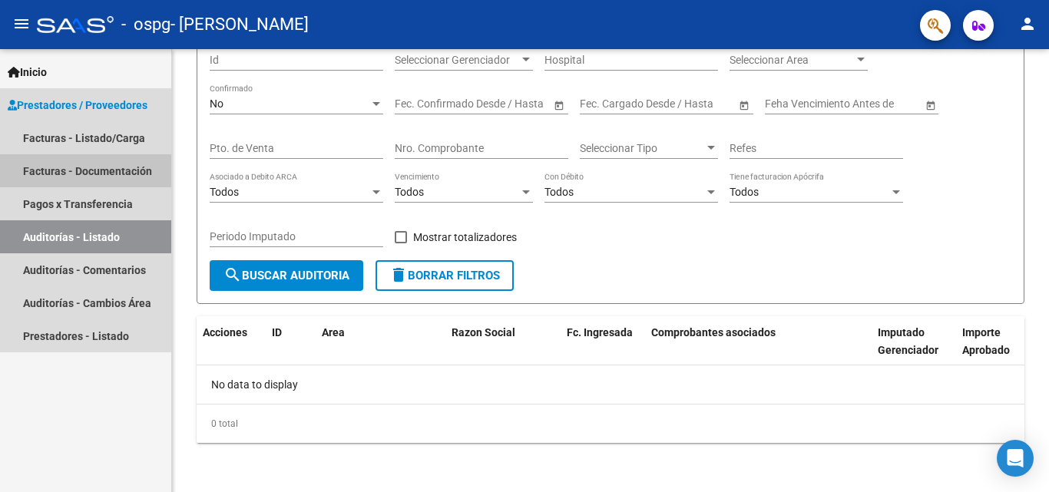
click at [119, 171] on link "Facturas - Documentación" at bounding box center [85, 170] width 171 height 33
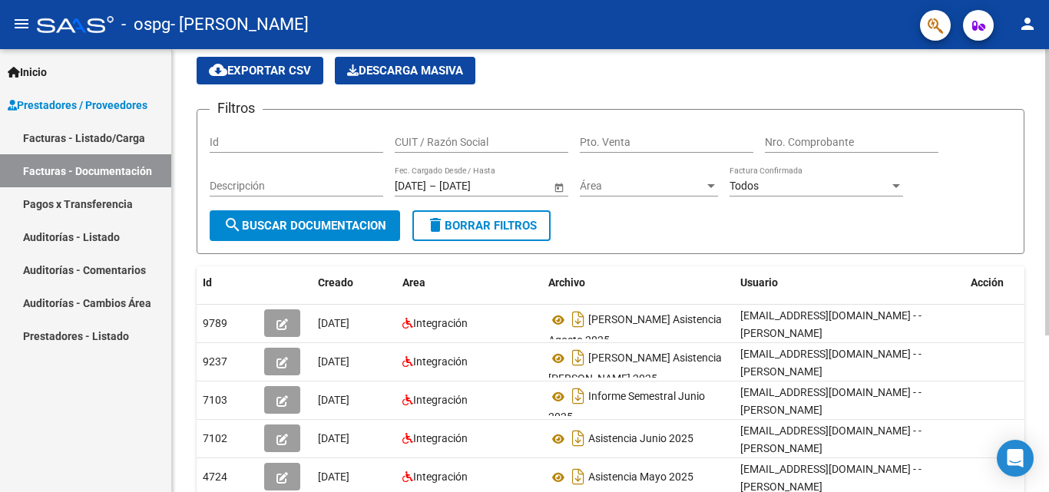
click at [1045, 224] on div at bounding box center [1047, 231] width 4 height 287
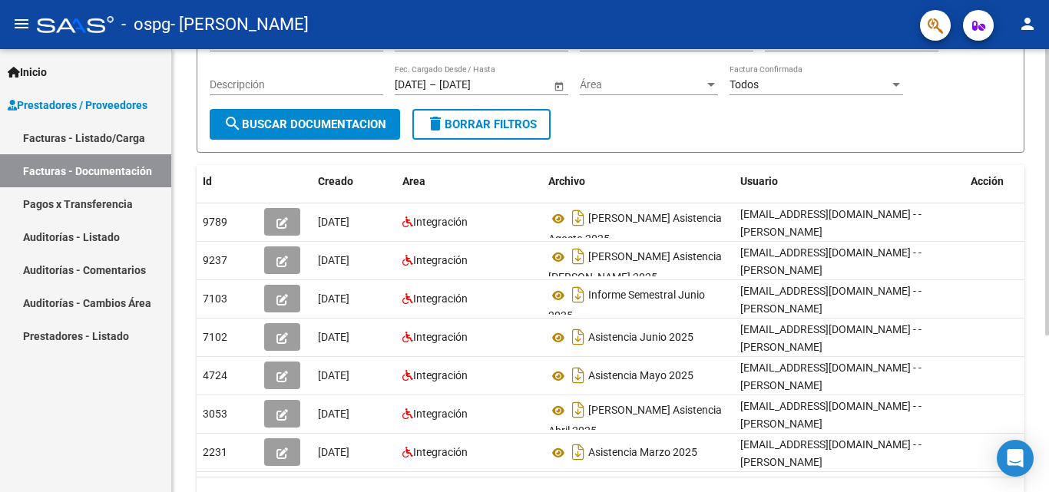
scroll to position [161, 0]
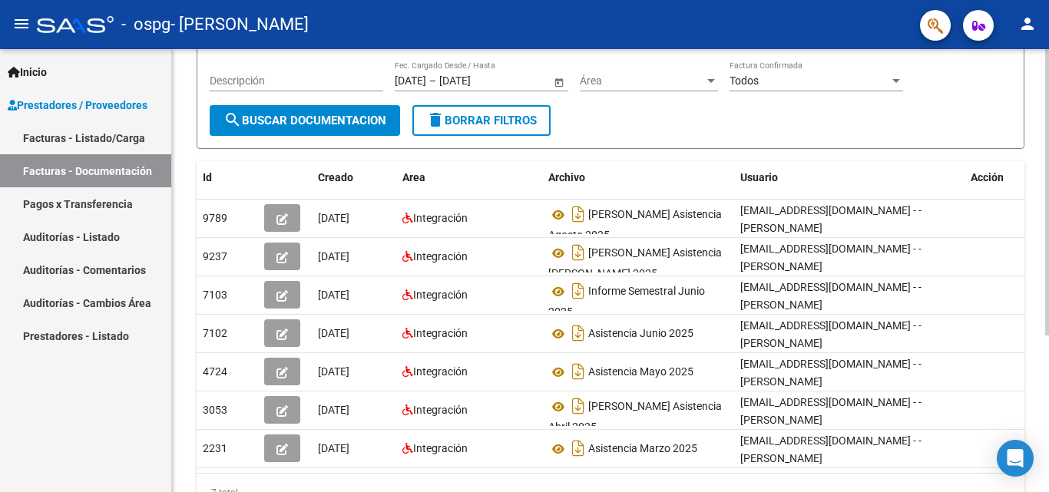
click at [1048, 318] on div at bounding box center [1047, 302] width 4 height 287
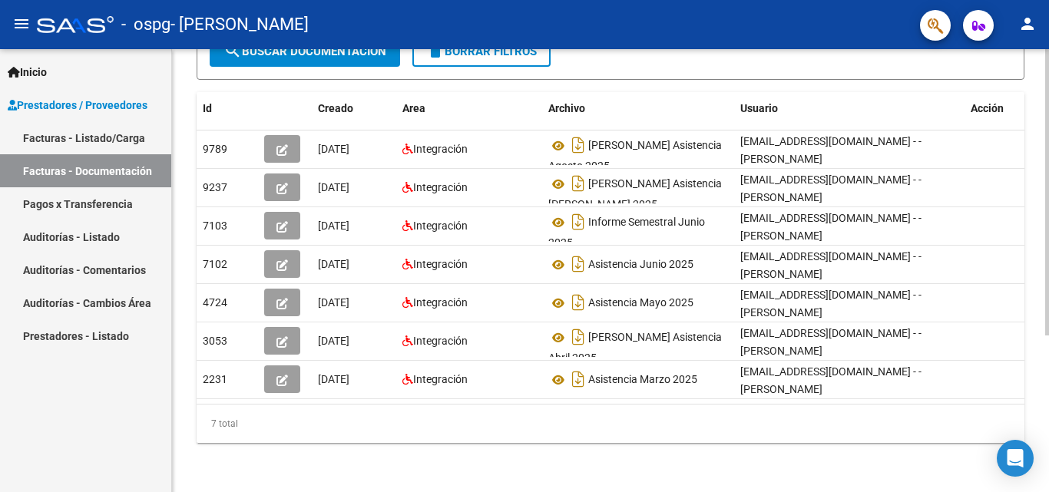
click at [1048, 323] on div at bounding box center [1047, 349] width 4 height 287
click at [1048, 333] on div at bounding box center [1047, 349] width 4 height 287
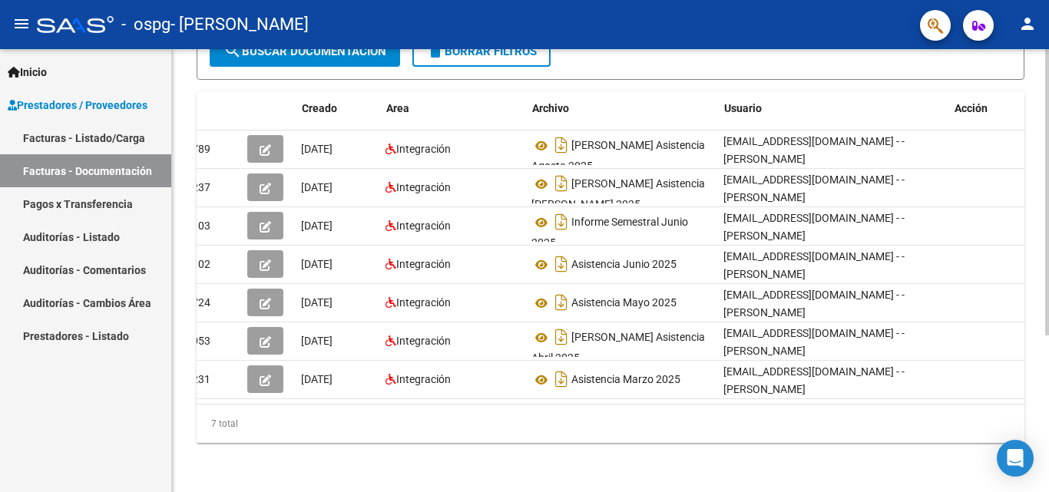
scroll to position [0, 0]
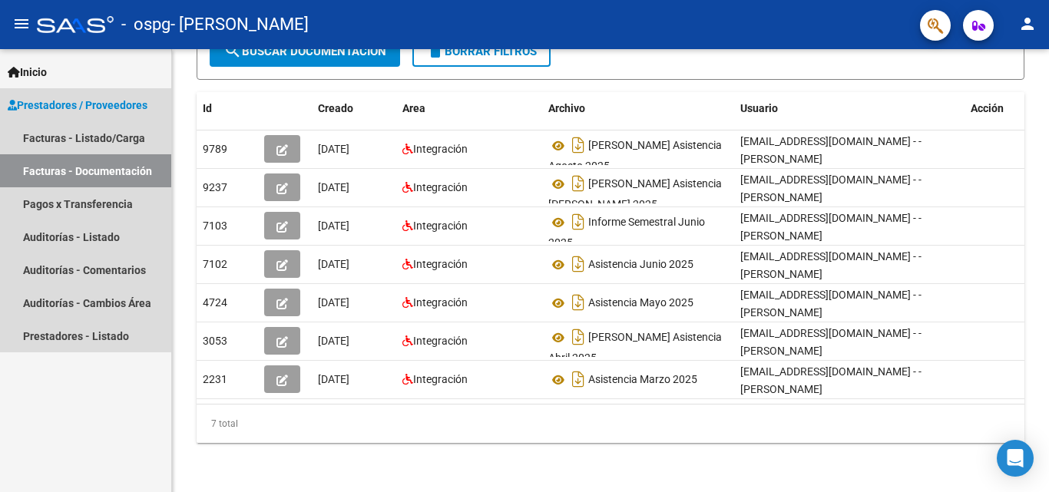
click at [84, 171] on link "Facturas - Documentación" at bounding box center [85, 170] width 171 height 33
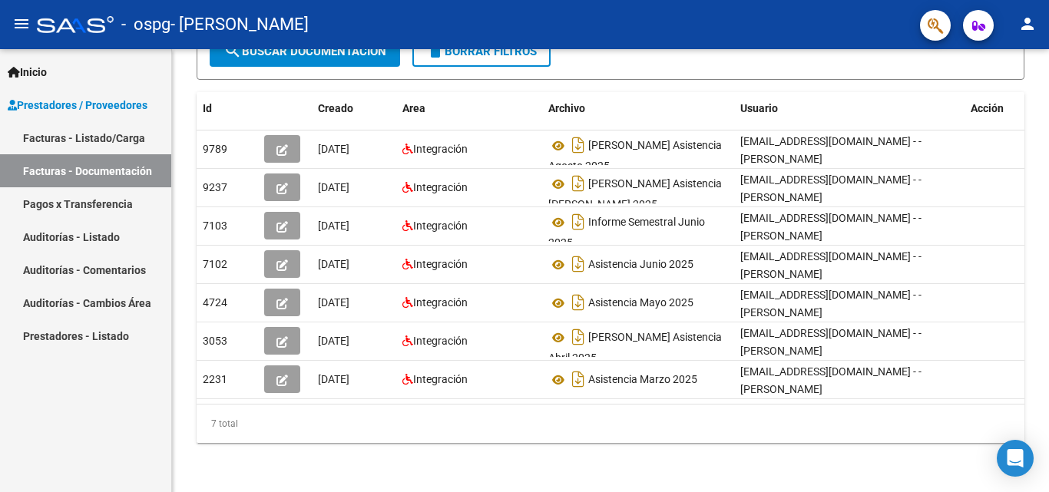
click at [84, 137] on link "Facturas - Listado/Carga" at bounding box center [85, 137] width 171 height 33
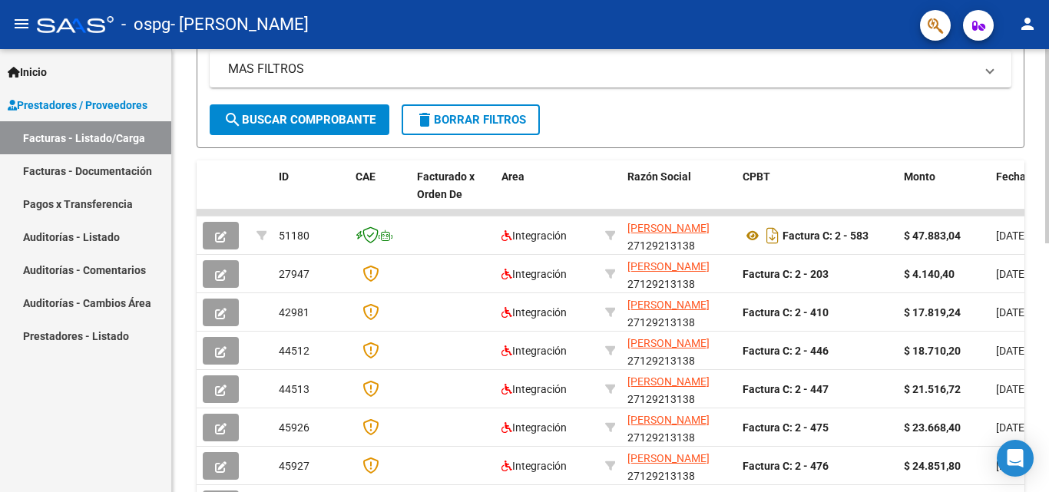
scroll to position [409, 0]
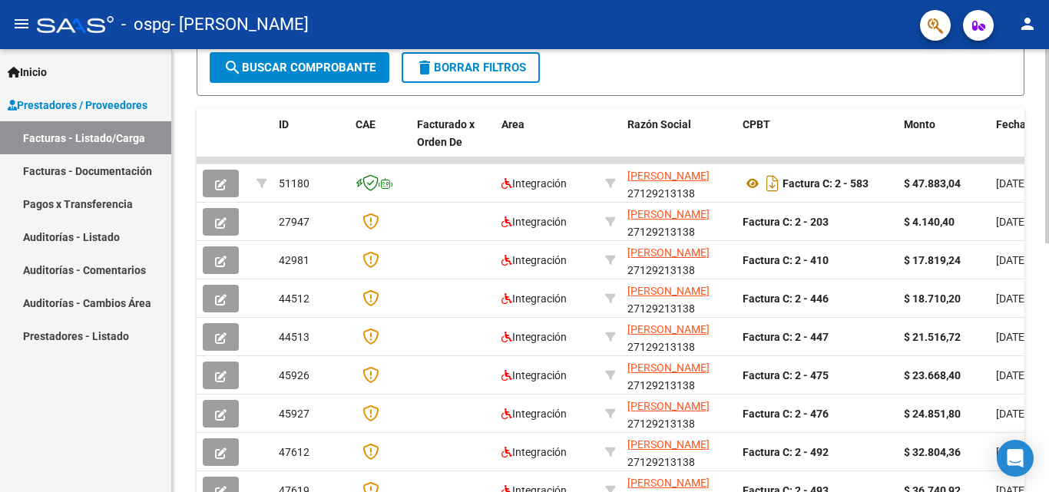
click at [1048, 300] on div at bounding box center [1047, 329] width 4 height 194
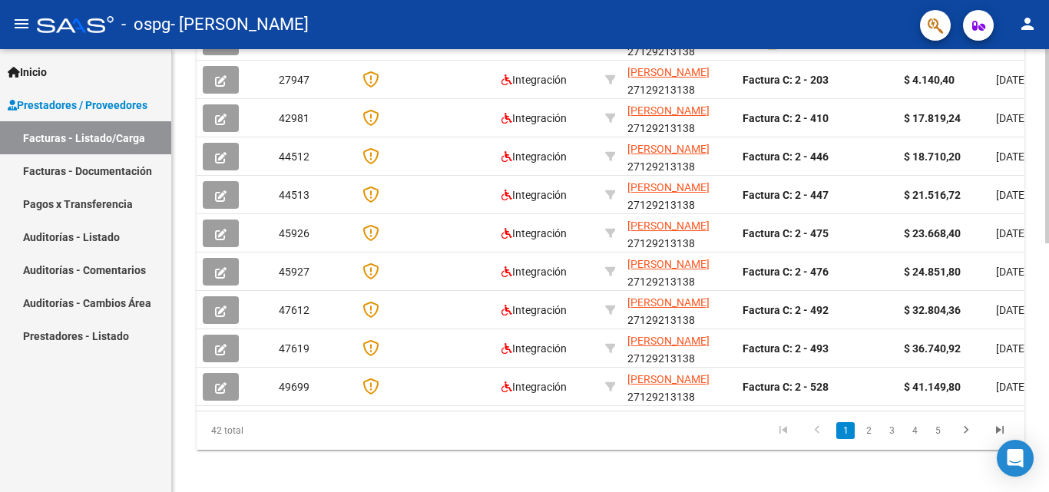
scroll to position [555, 0]
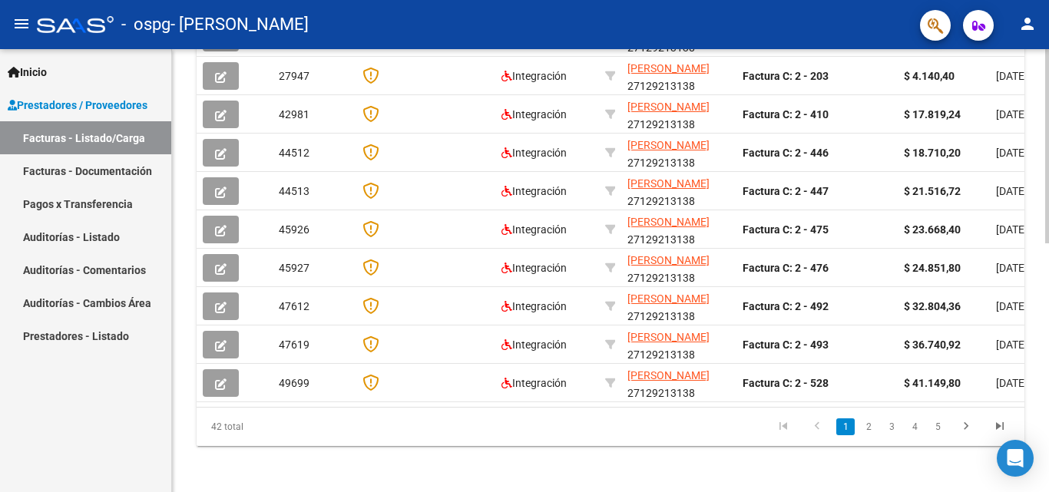
click at [1048, 374] on div at bounding box center [1047, 394] width 4 height 194
click at [872, 436] on link "2" at bounding box center [869, 427] width 18 height 17
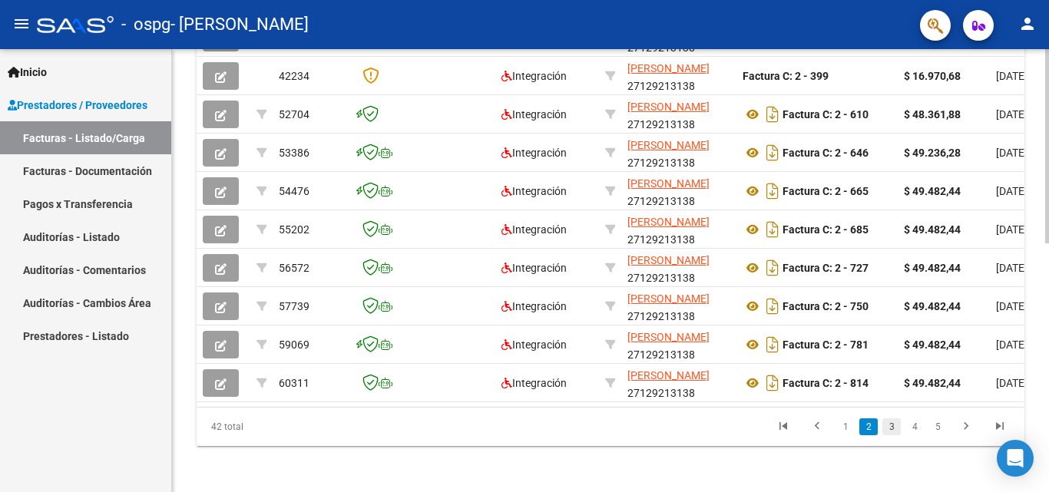
click at [893, 436] on link "3" at bounding box center [892, 427] width 18 height 17
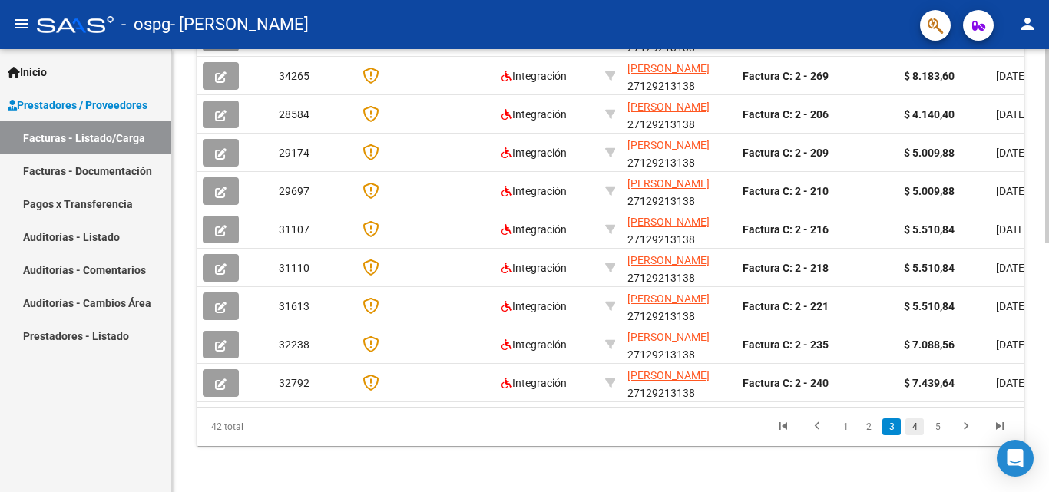
click at [916, 436] on link "4" at bounding box center [915, 427] width 18 height 17
click at [938, 436] on link "5" at bounding box center [938, 427] width 18 height 17
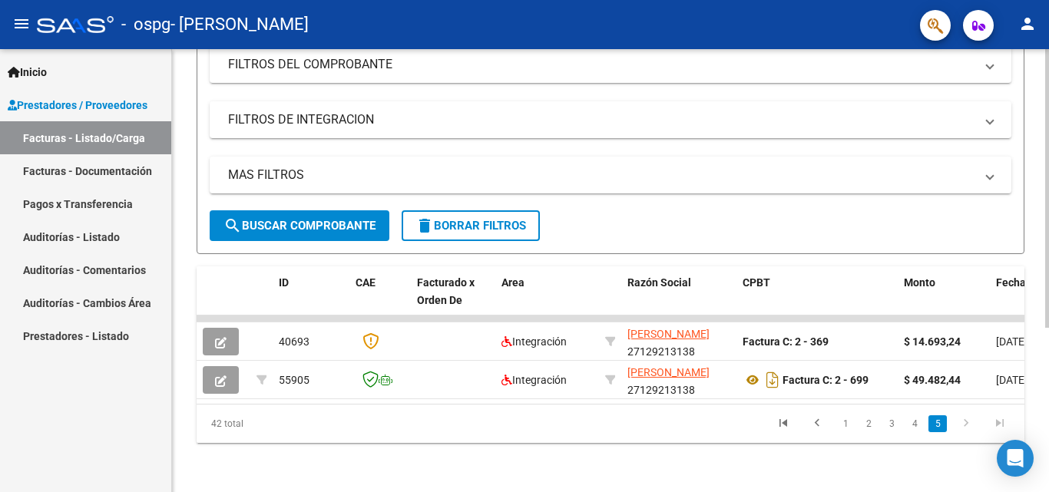
scroll to position [262, 0]
